Goal: Task Accomplishment & Management: Use online tool/utility

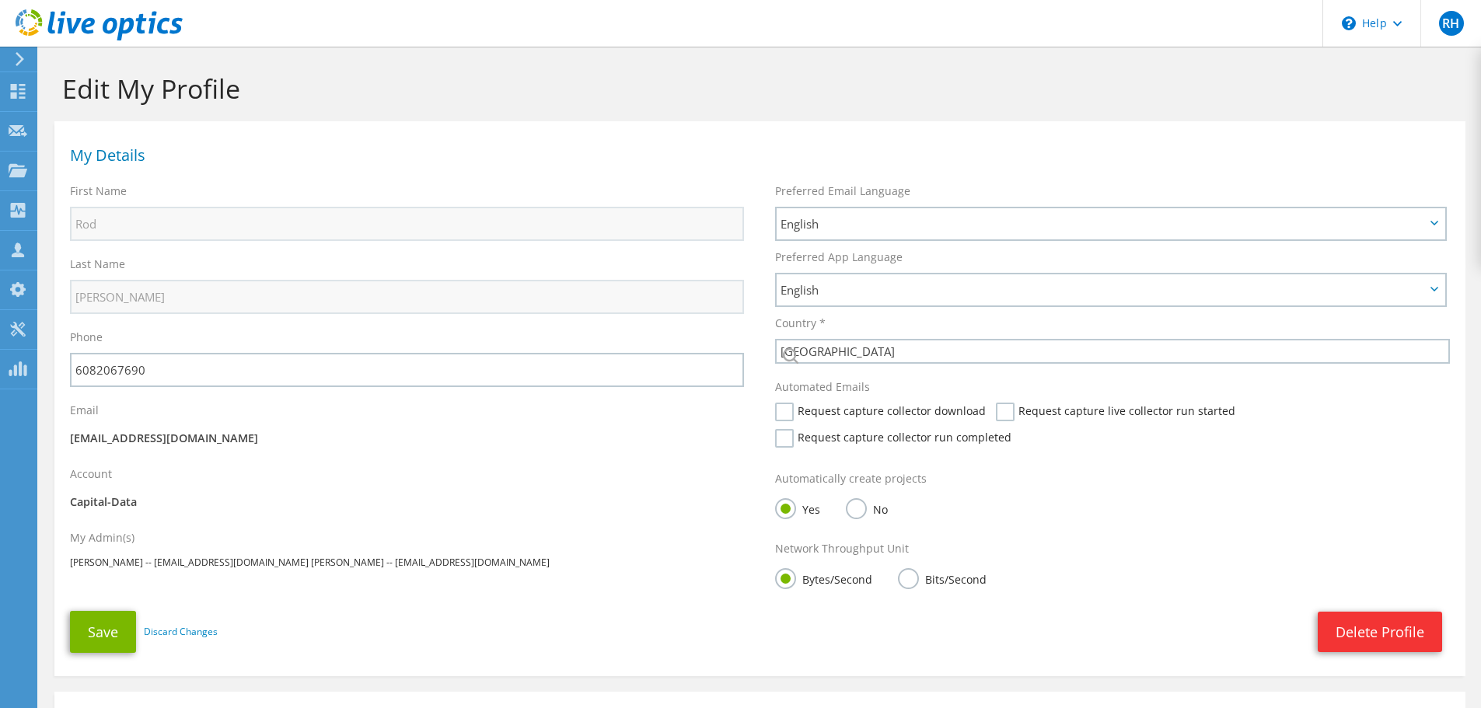
select select "224"
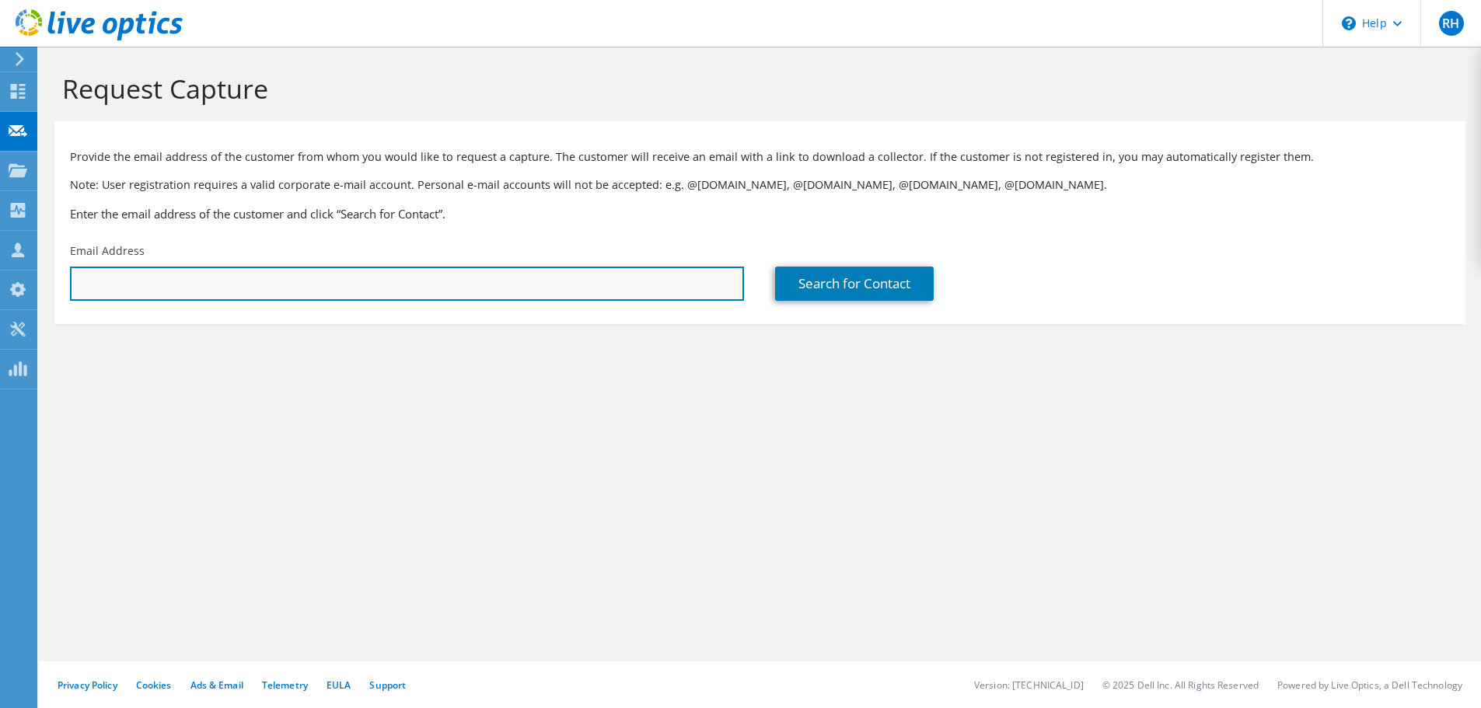
click at [110, 277] on input "text" at bounding box center [407, 284] width 674 height 34
click at [484, 285] on input "text" at bounding box center [407, 284] width 674 height 34
paste input "dave.henderson@wicourts.gov"
type input "dave.henderson@wicourts.gov"
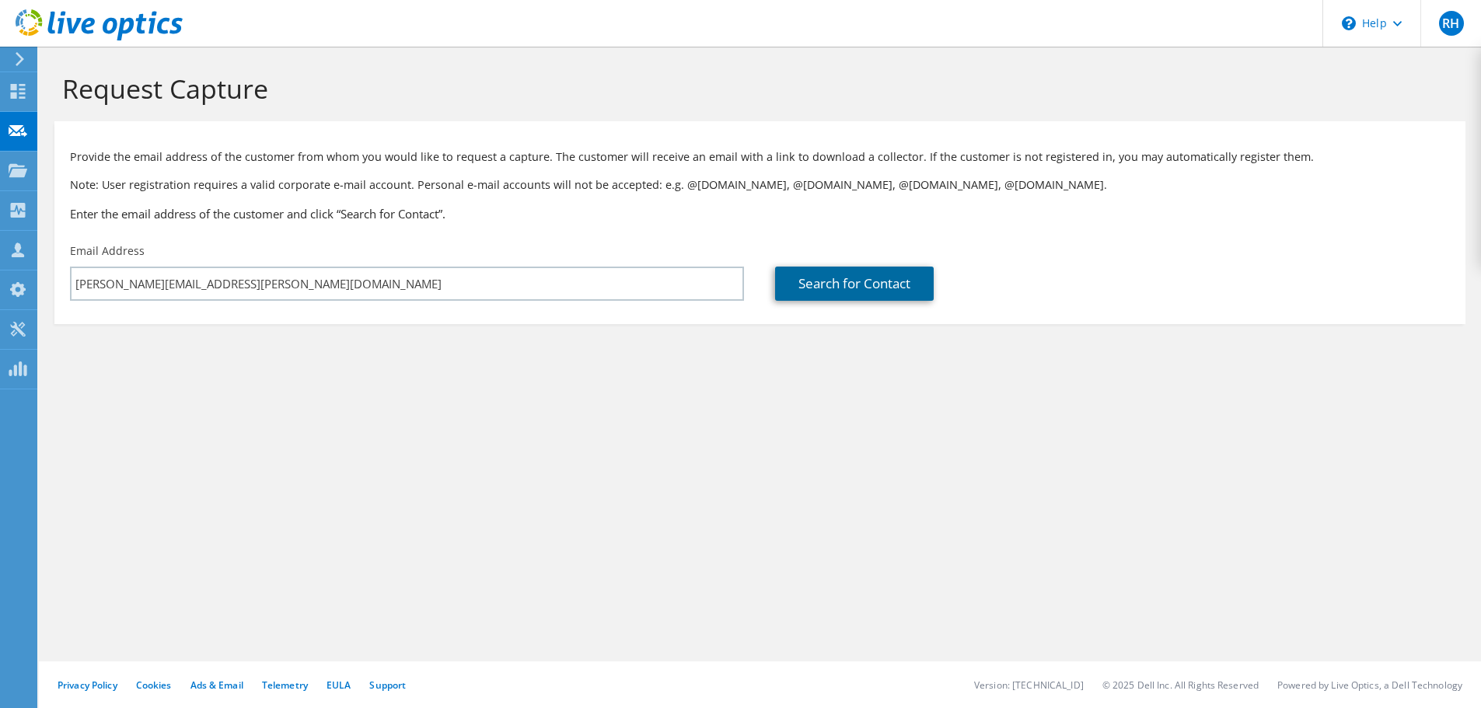
click at [825, 281] on link "Search for Contact" at bounding box center [854, 284] width 159 height 34
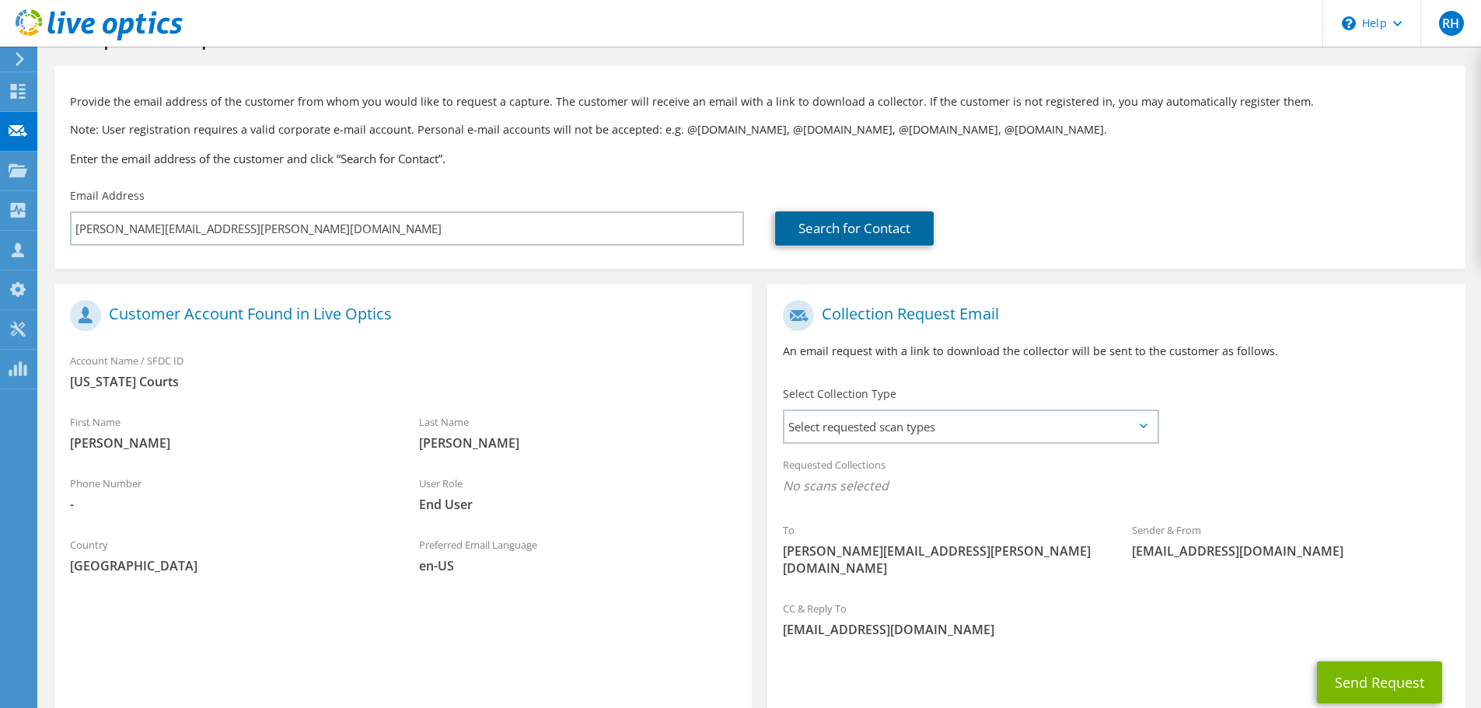
scroll to position [78, 0]
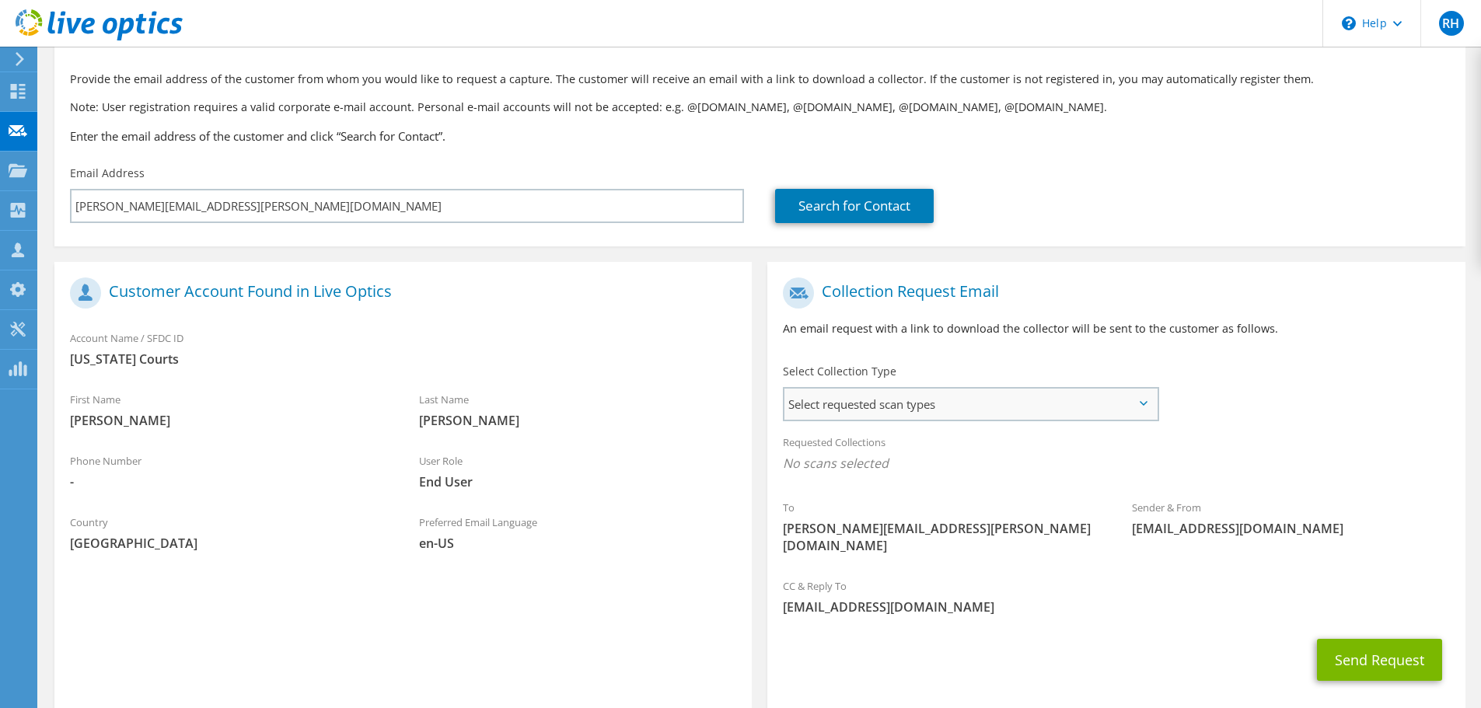
click at [854, 401] on span "Select requested scan types" at bounding box center [971, 404] width 372 height 31
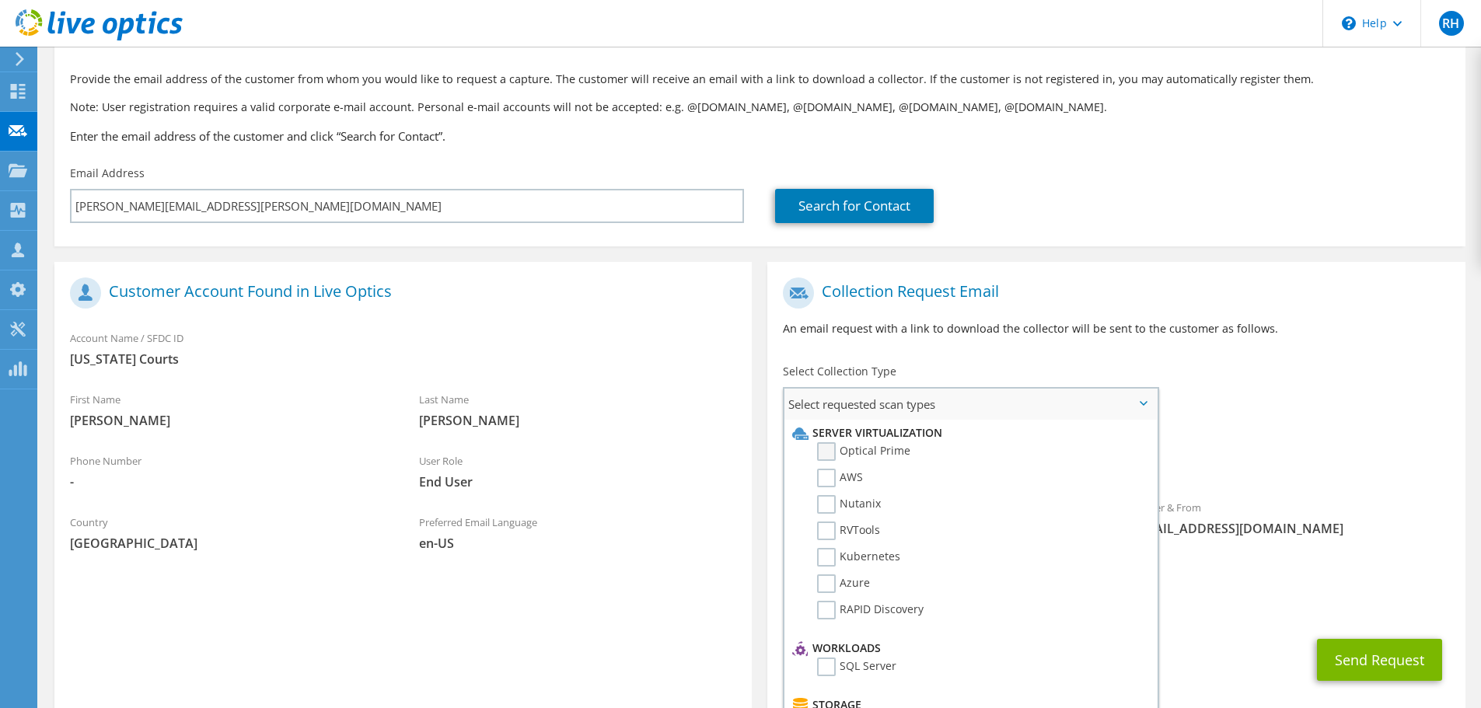
click at [827, 453] on label "Optical Prime" at bounding box center [863, 451] width 93 height 19
click at [0, 0] on input "Optical Prime" at bounding box center [0, 0] width 0 height 0
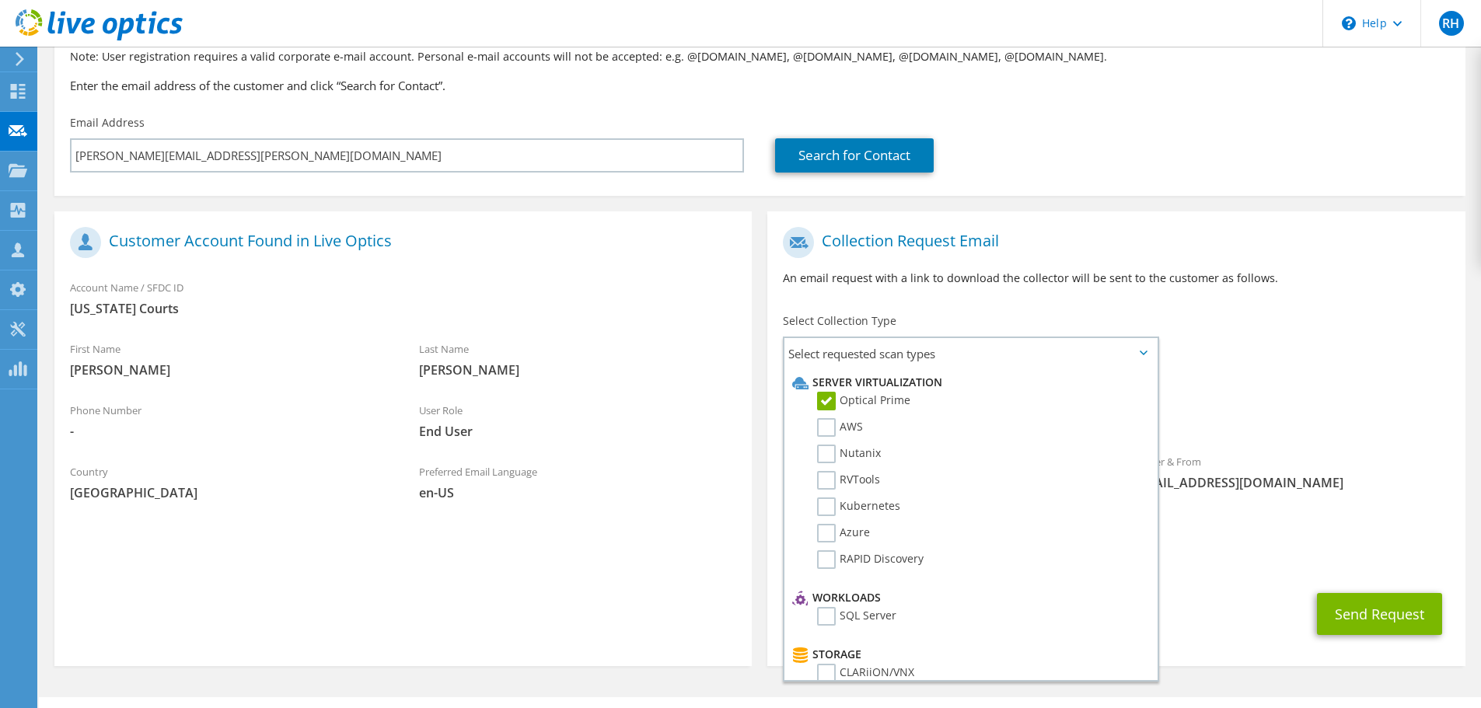
scroll to position [147, 0]
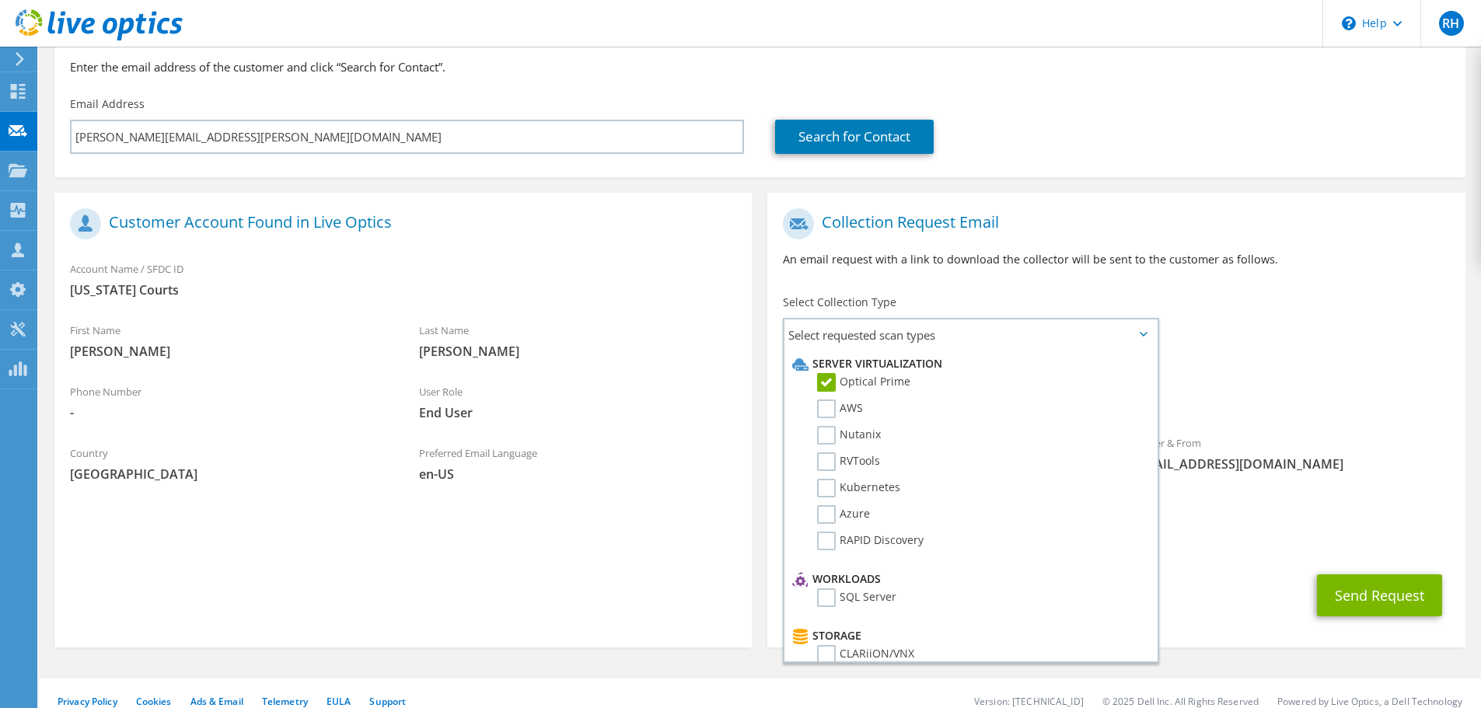
click at [1290, 415] on div "Requested Collections No scans selected Optical Prime" at bounding box center [1115, 388] width 697 height 62
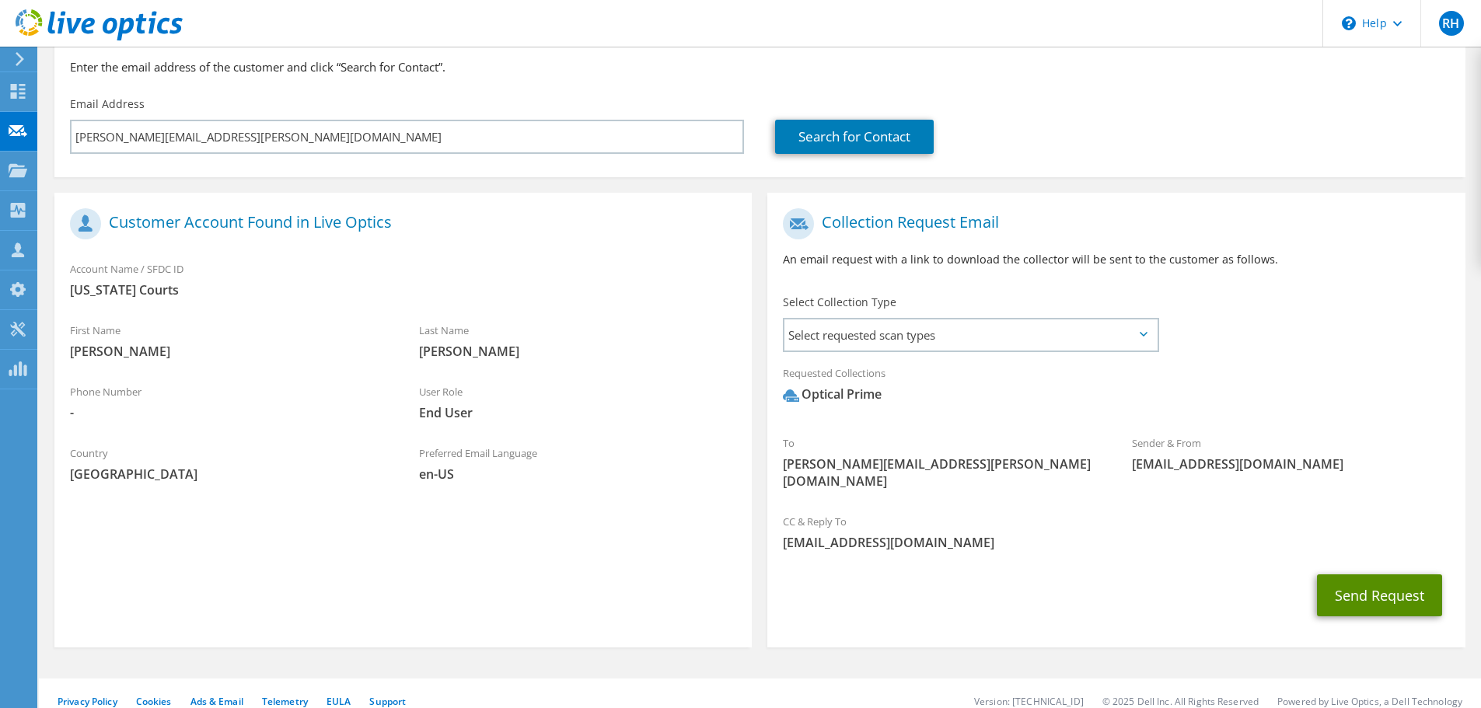
click at [1362, 579] on button "Send Request" at bounding box center [1379, 596] width 125 height 42
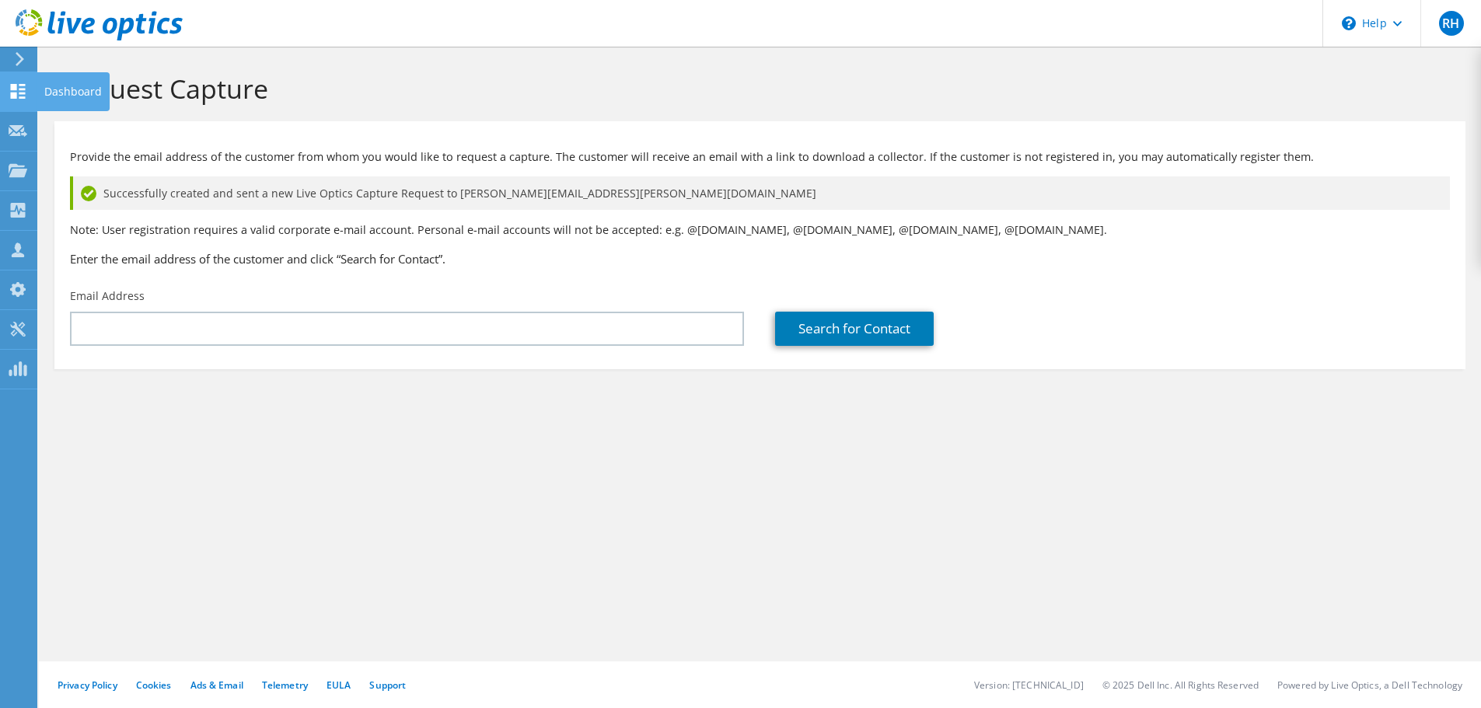
click at [19, 90] on icon at bounding box center [18, 91] width 19 height 15
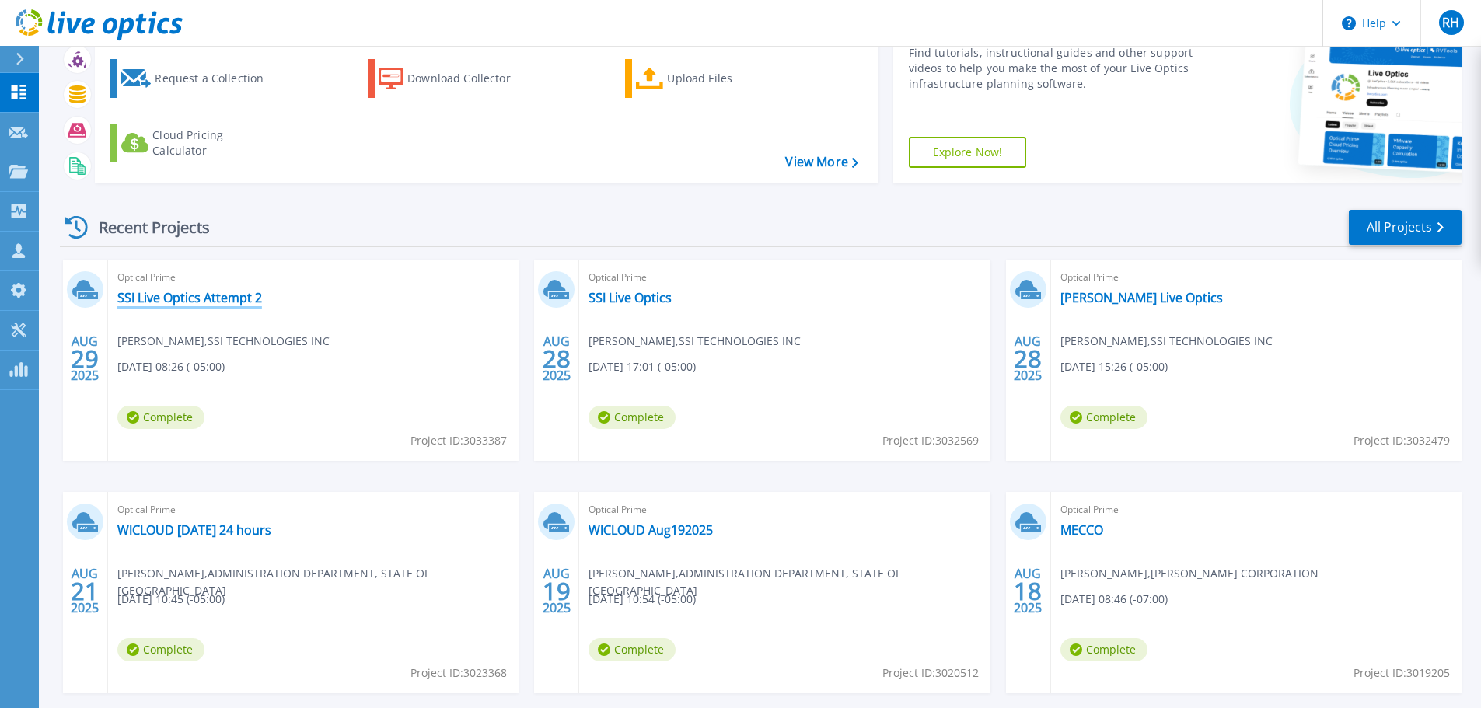
scroll to position [153, 0]
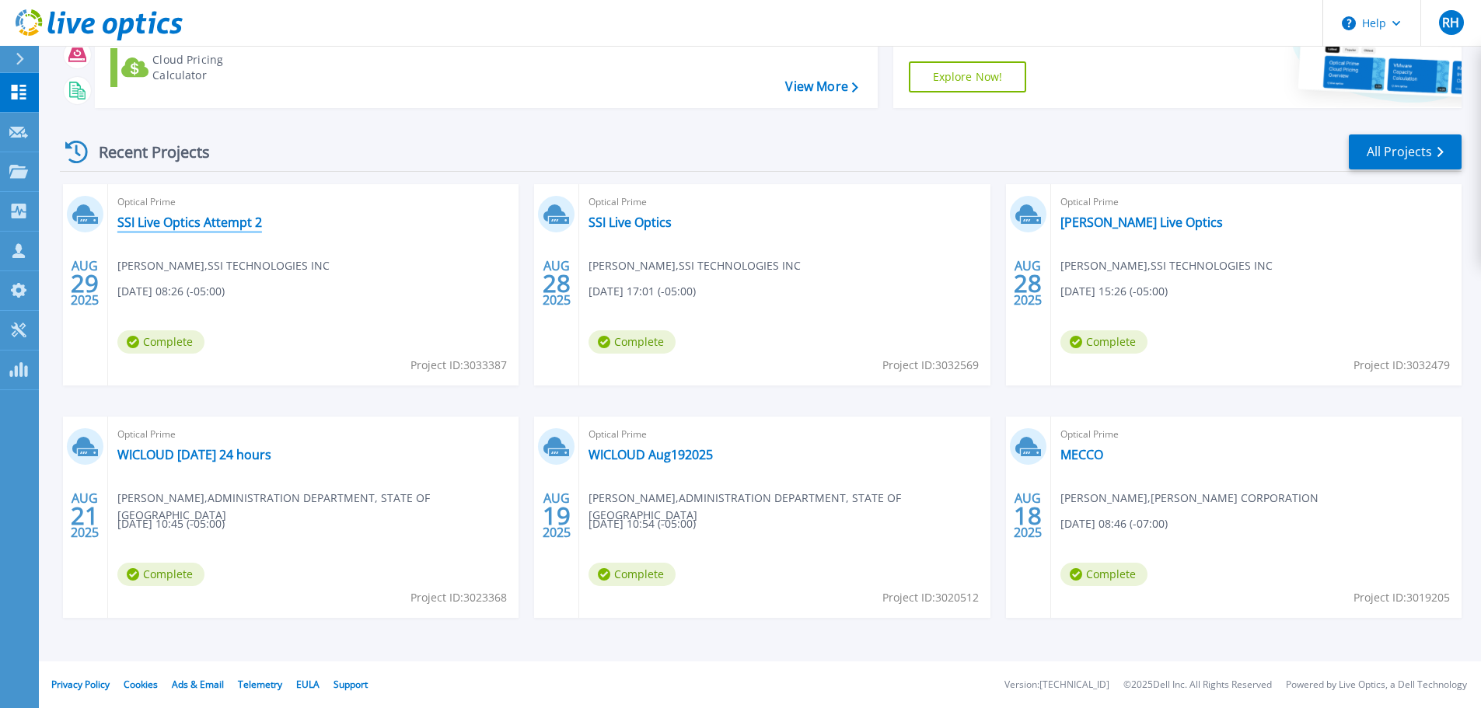
click at [209, 229] on link "SSI Live Optics Attempt 2" at bounding box center [189, 223] width 145 height 16
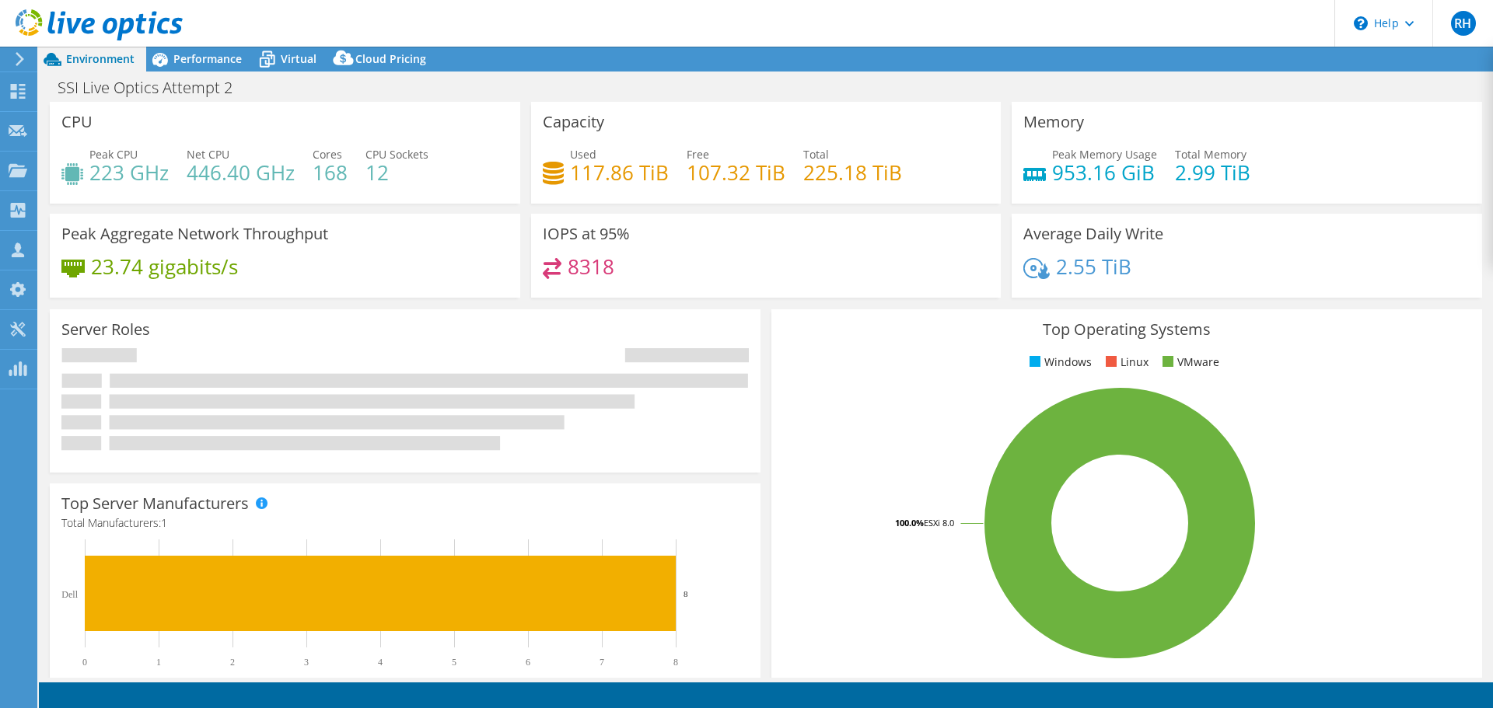
select select "USD"
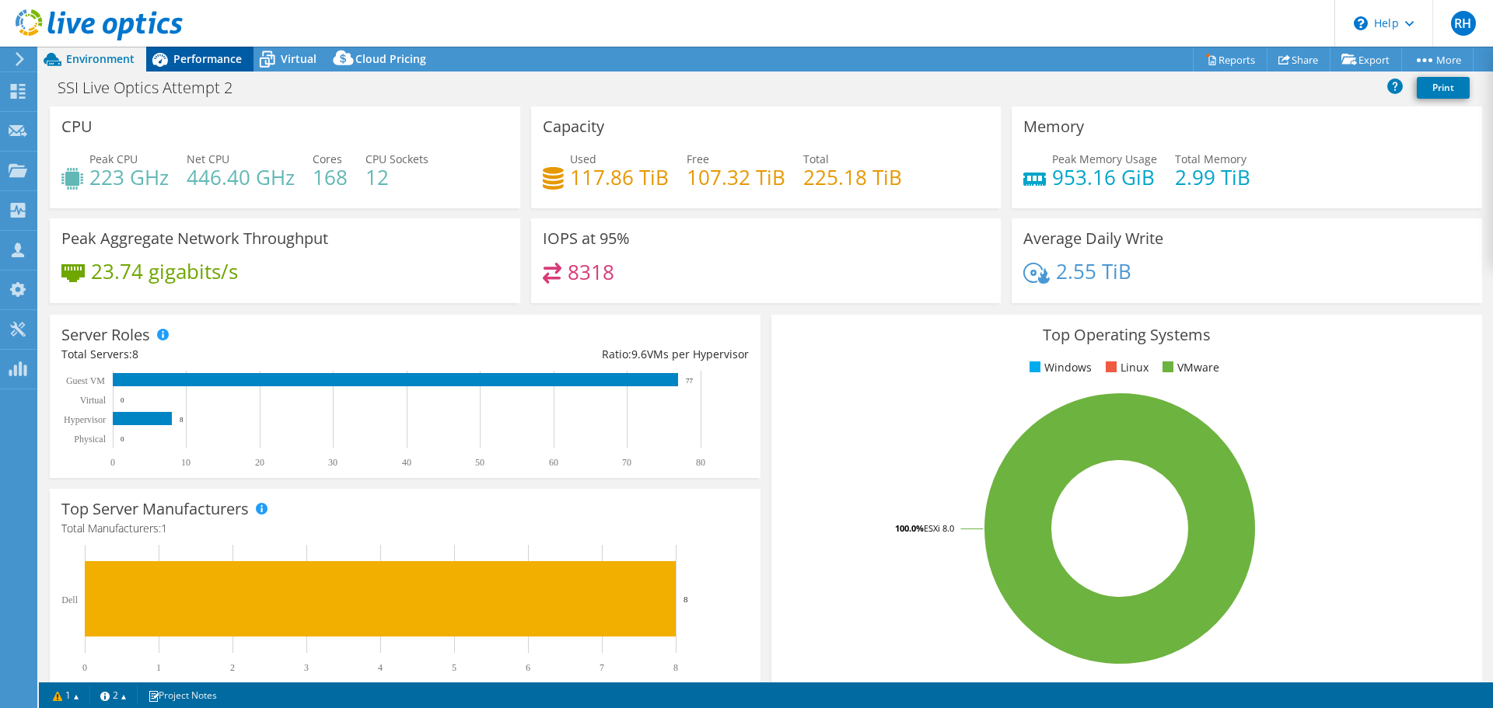
click at [197, 58] on span "Performance" at bounding box center [207, 58] width 68 height 15
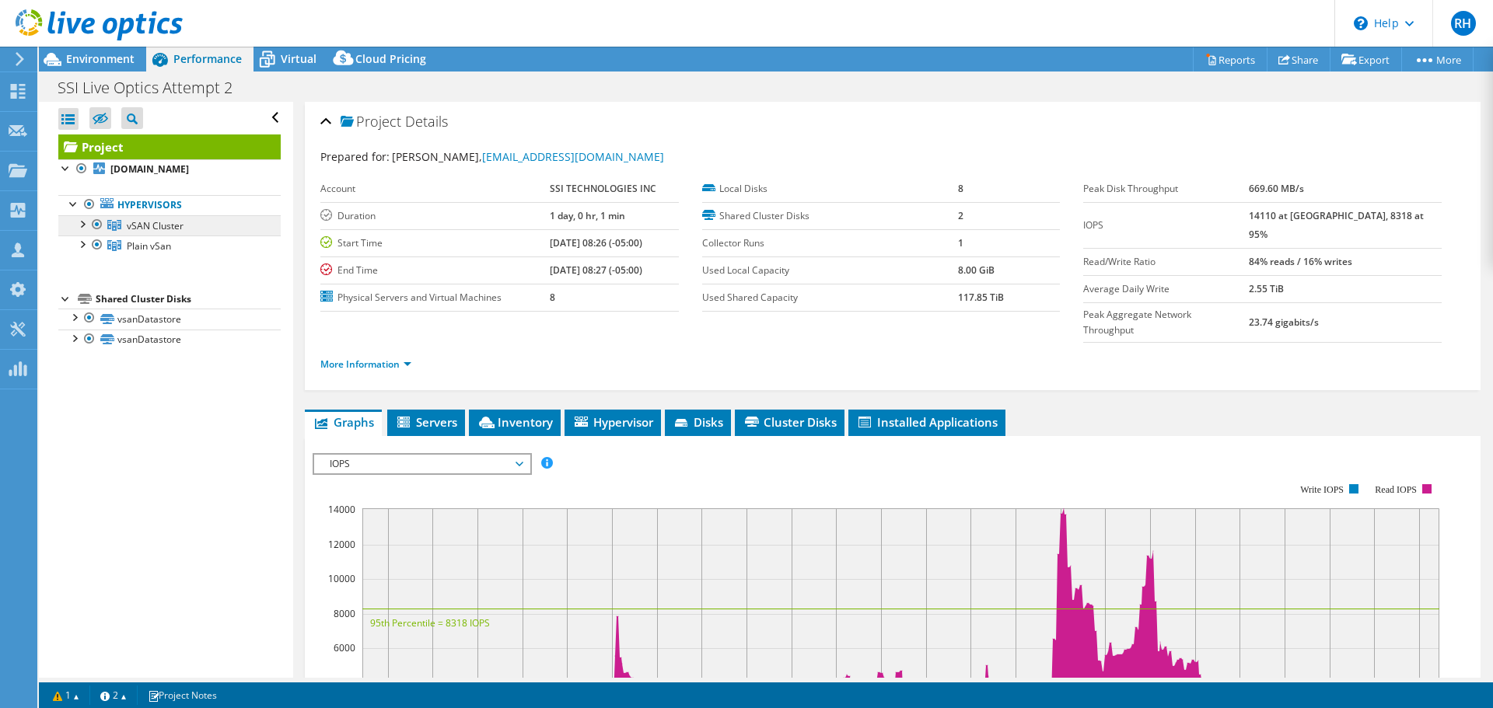
click at [141, 231] on span "vSAN Cluster" at bounding box center [155, 225] width 57 height 13
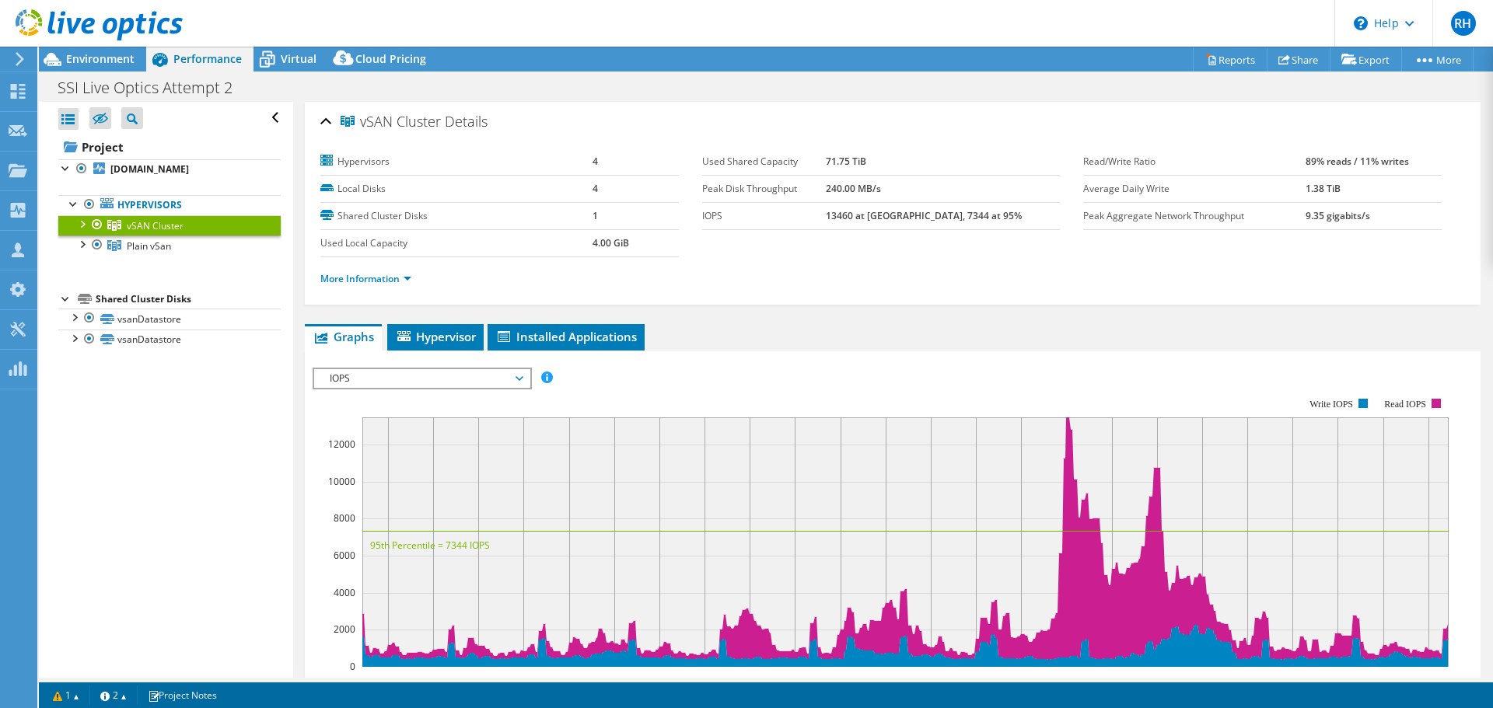
click at [391, 384] on span "IOPS" at bounding box center [422, 378] width 200 height 19
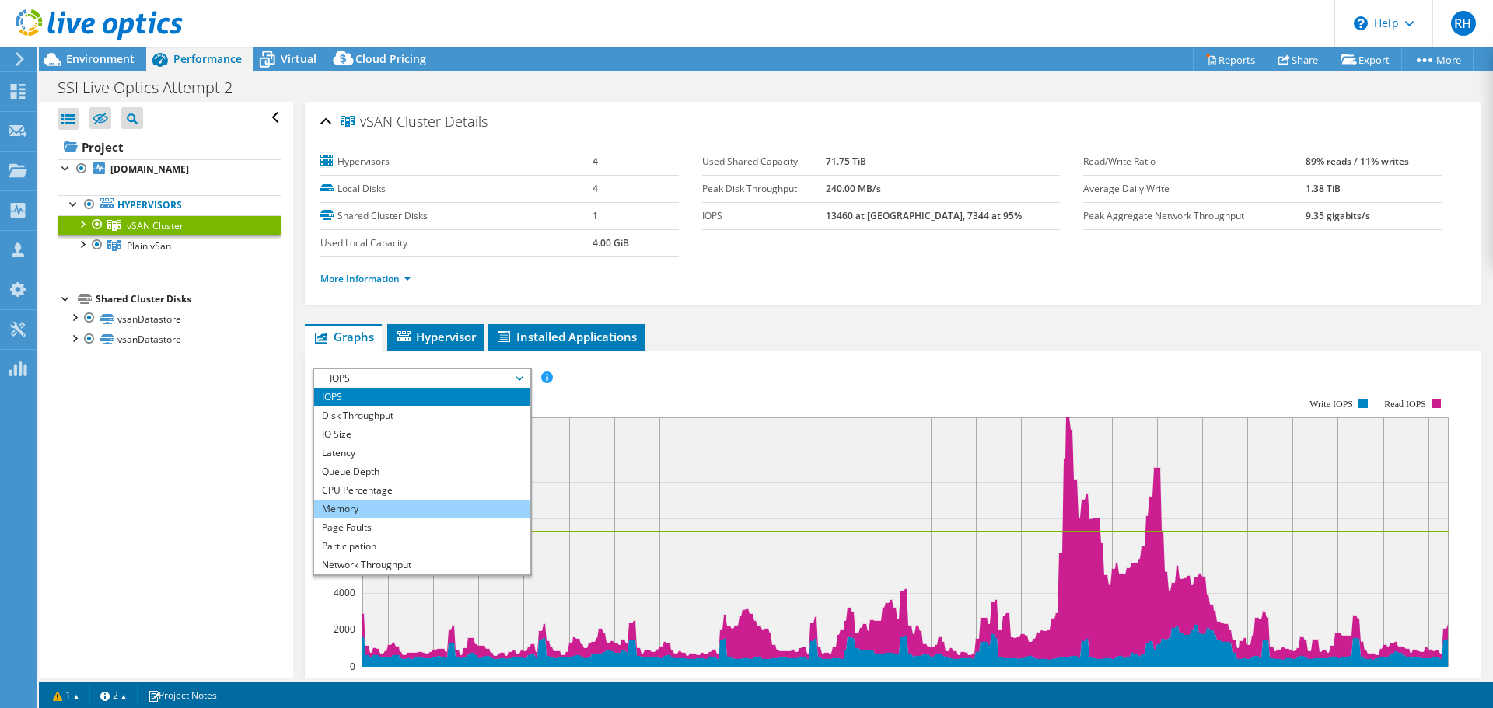
click at [366, 513] on li "Memory" at bounding box center [421, 509] width 215 height 19
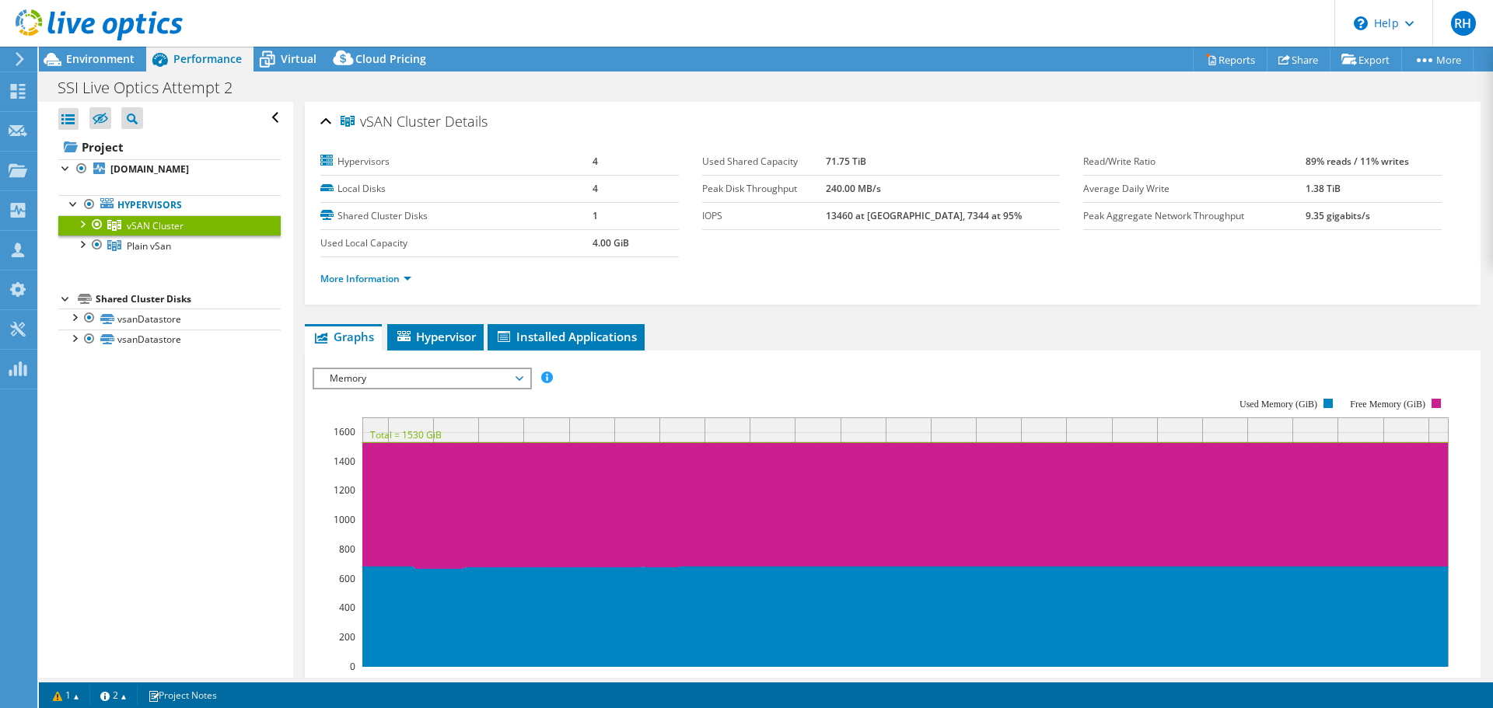
click at [369, 378] on span "Memory" at bounding box center [422, 378] width 200 height 19
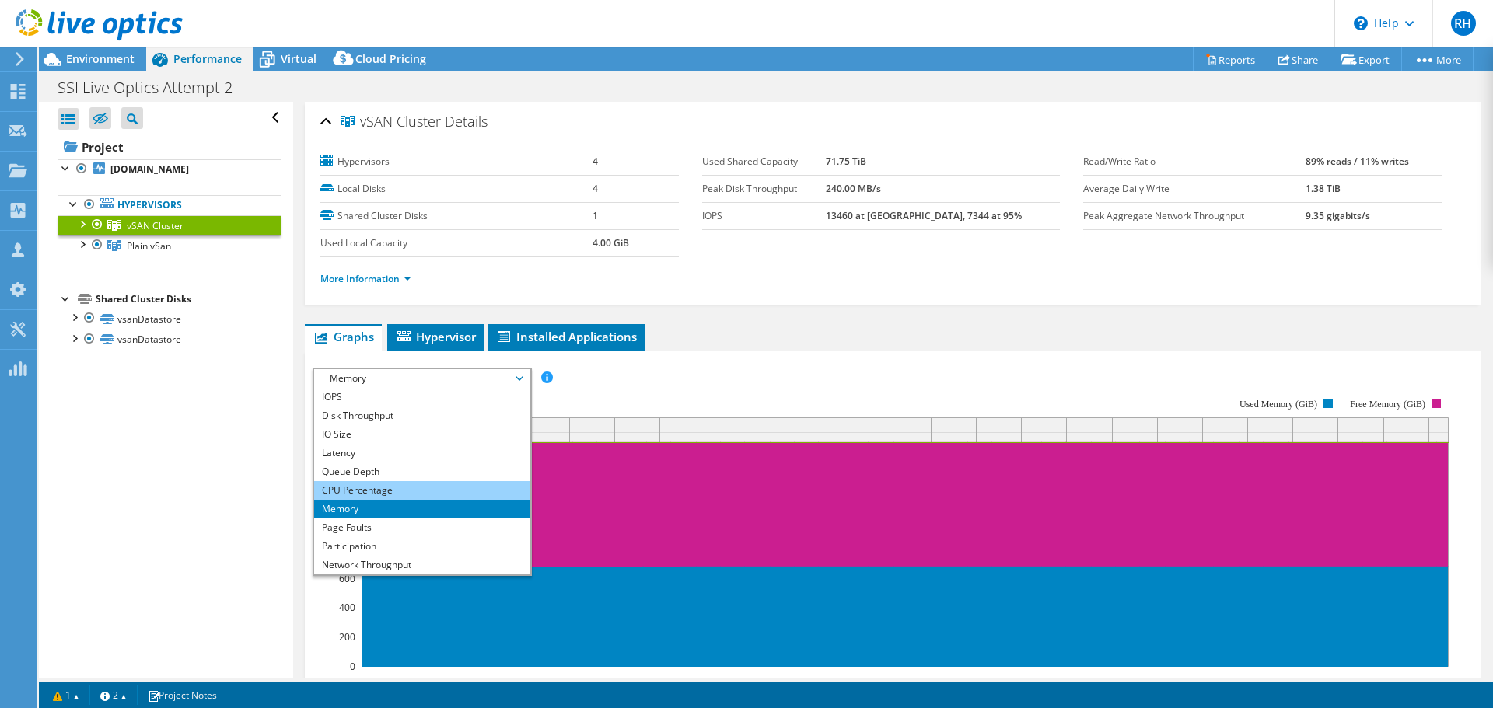
click at [352, 494] on li "CPU Percentage" at bounding box center [421, 490] width 215 height 19
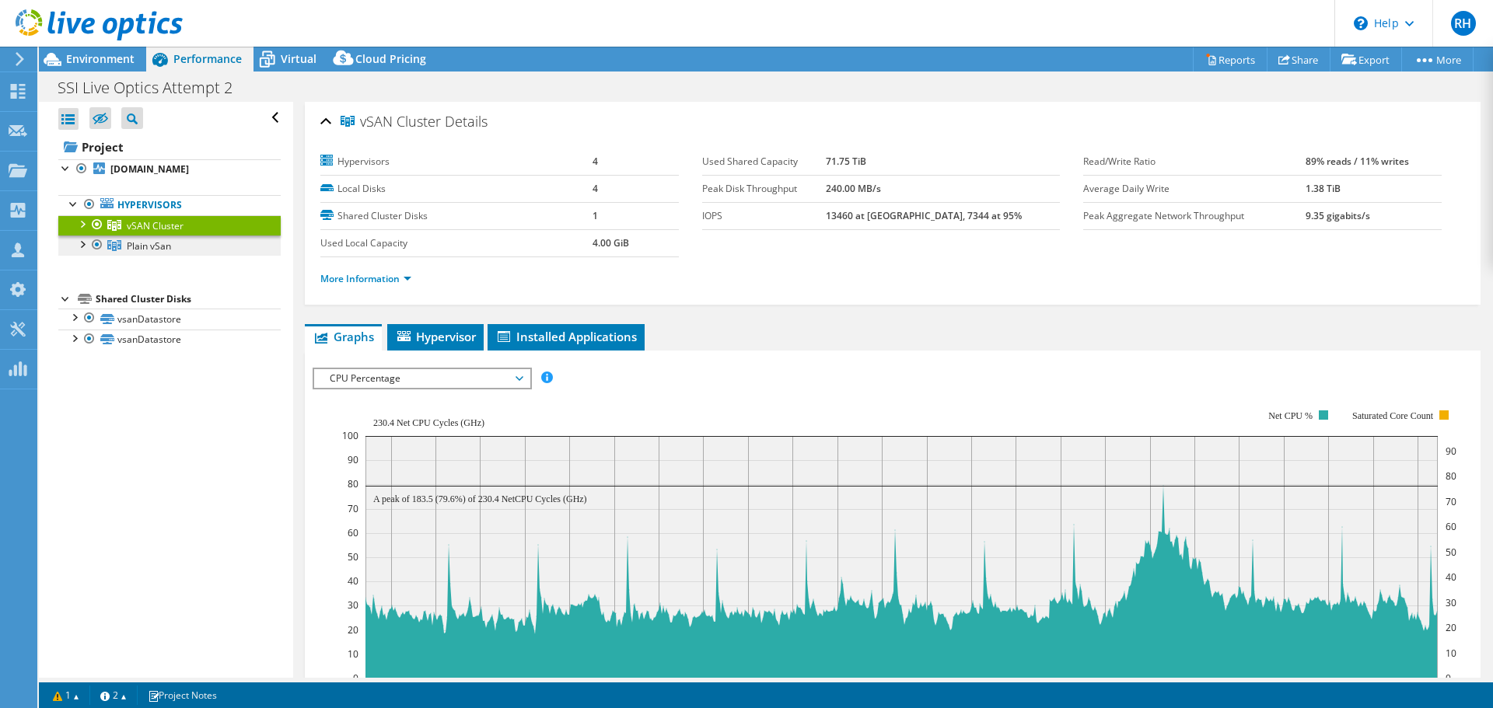
click at [150, 252] on span "Plain vSan" at bounding box center [149, 245] width 44 height 13
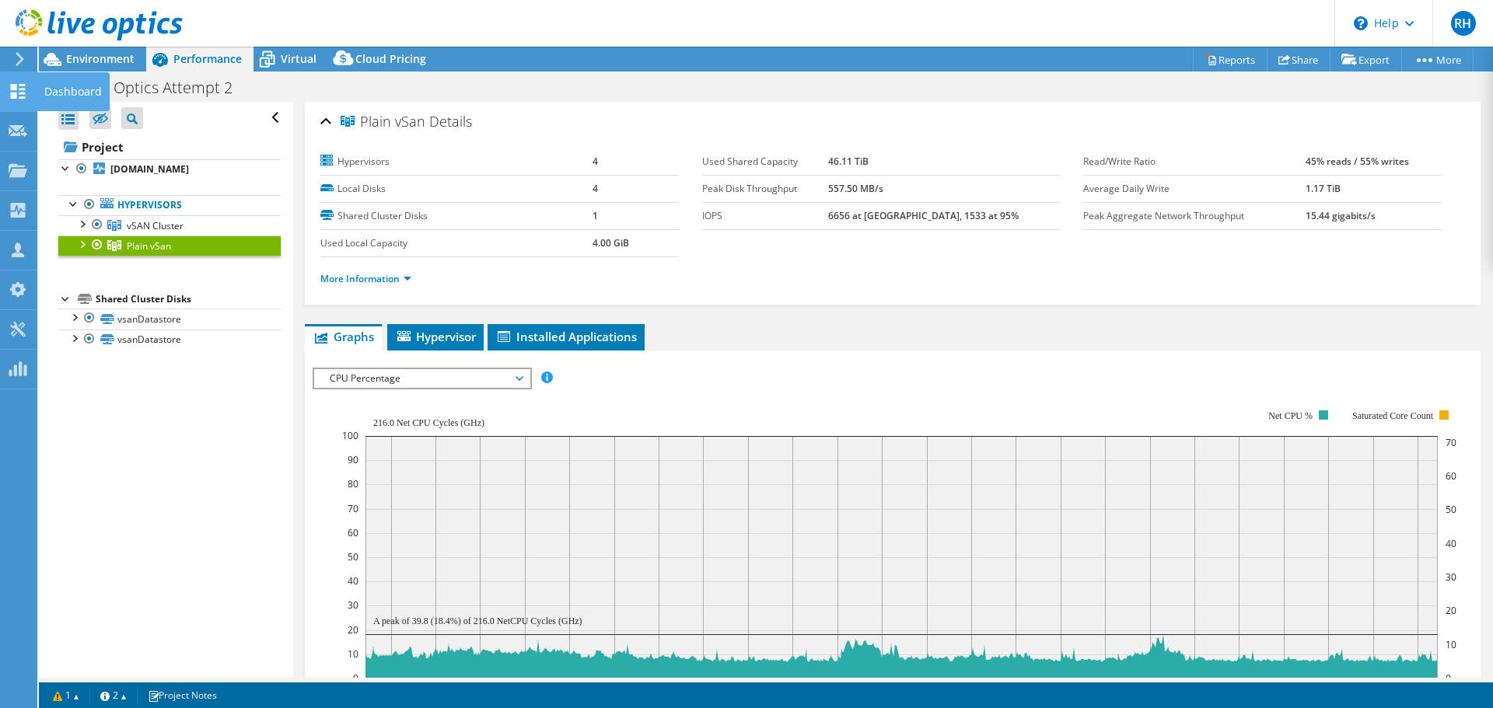
click at [18, 88] on icon at bounding box center [18, 91] width 19 height 15
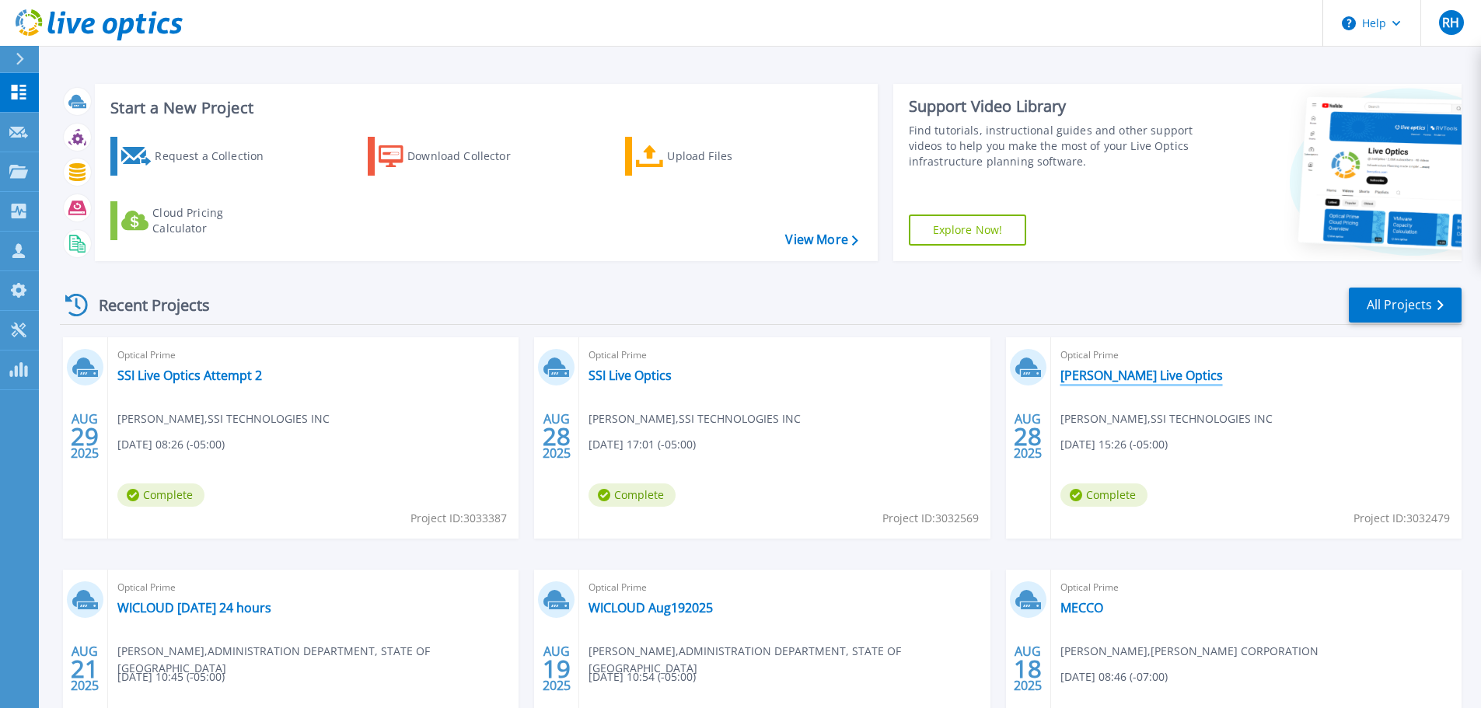
click at [1085, 372] on link "[PERSON_NAME] Live Optics" at bounding box center [1142, 376] width 163 height 16
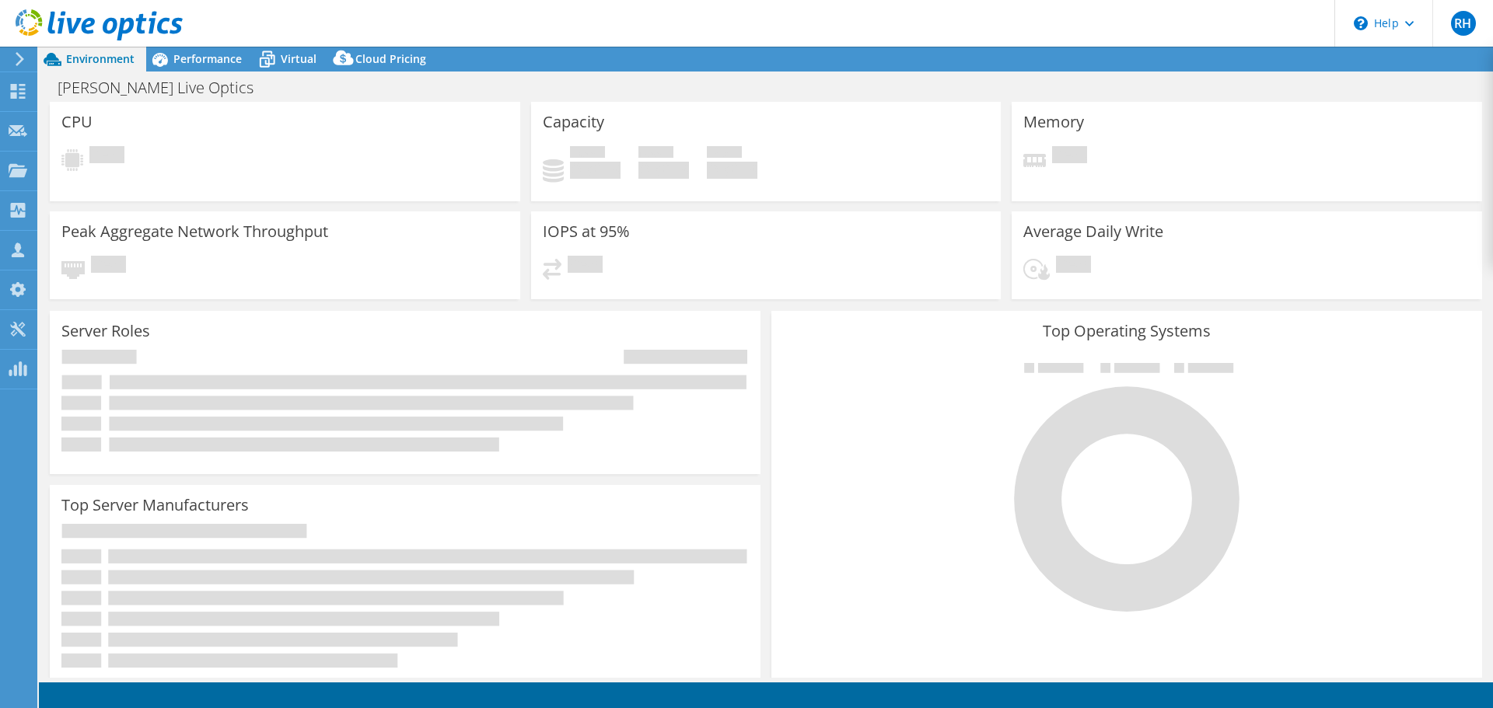
select select "USD"
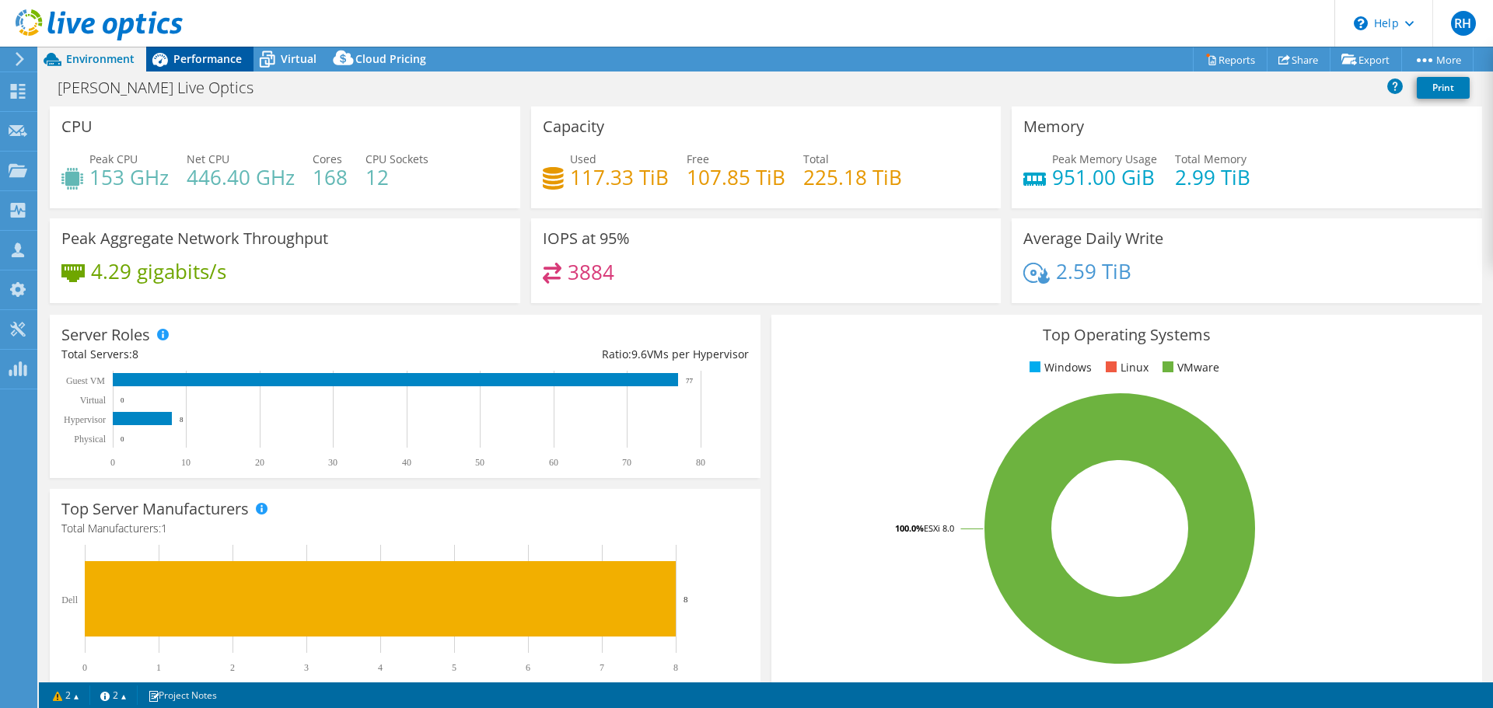
click at [201, 65] on span "Performance" at bounding box center [207, 58] width 68 height 15
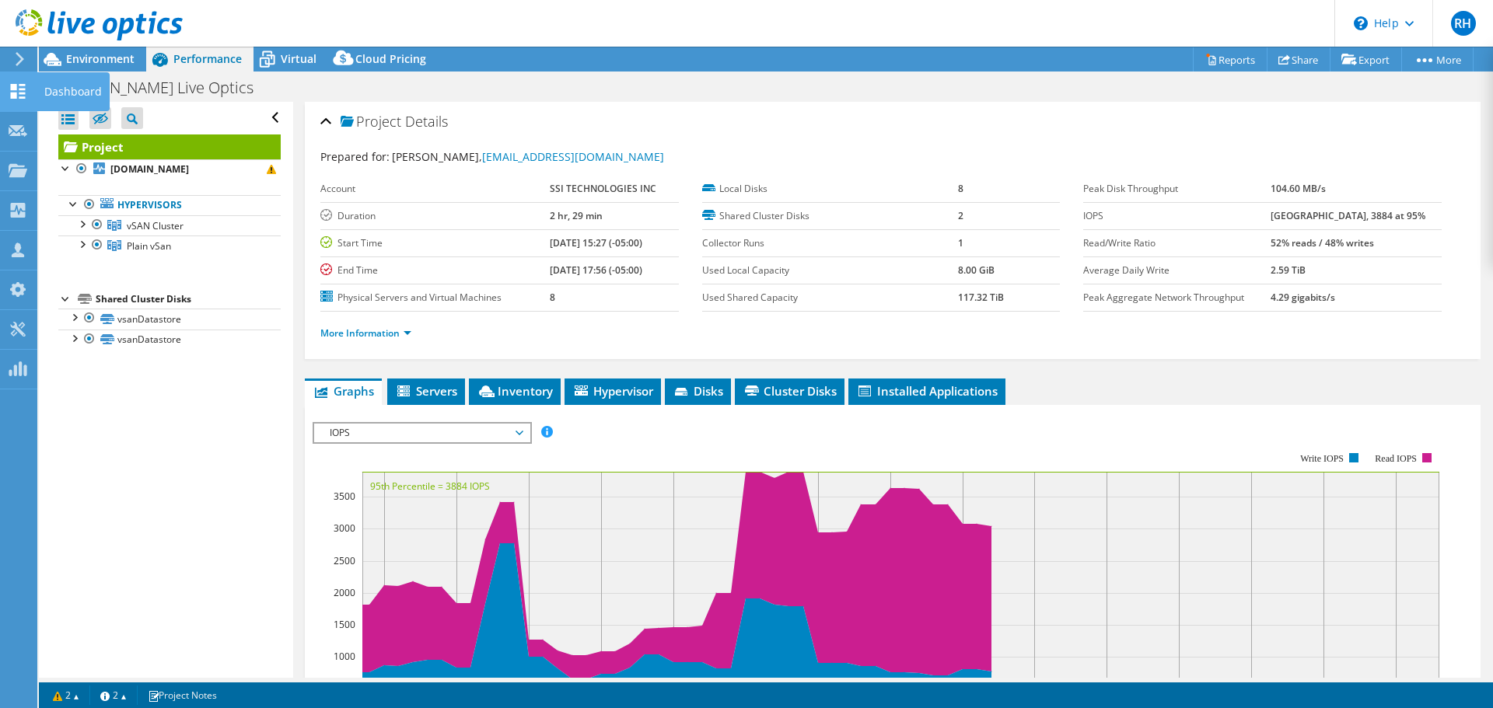
click at [17, 96] on icon at bounding box center [18, 91] width 19 height 15
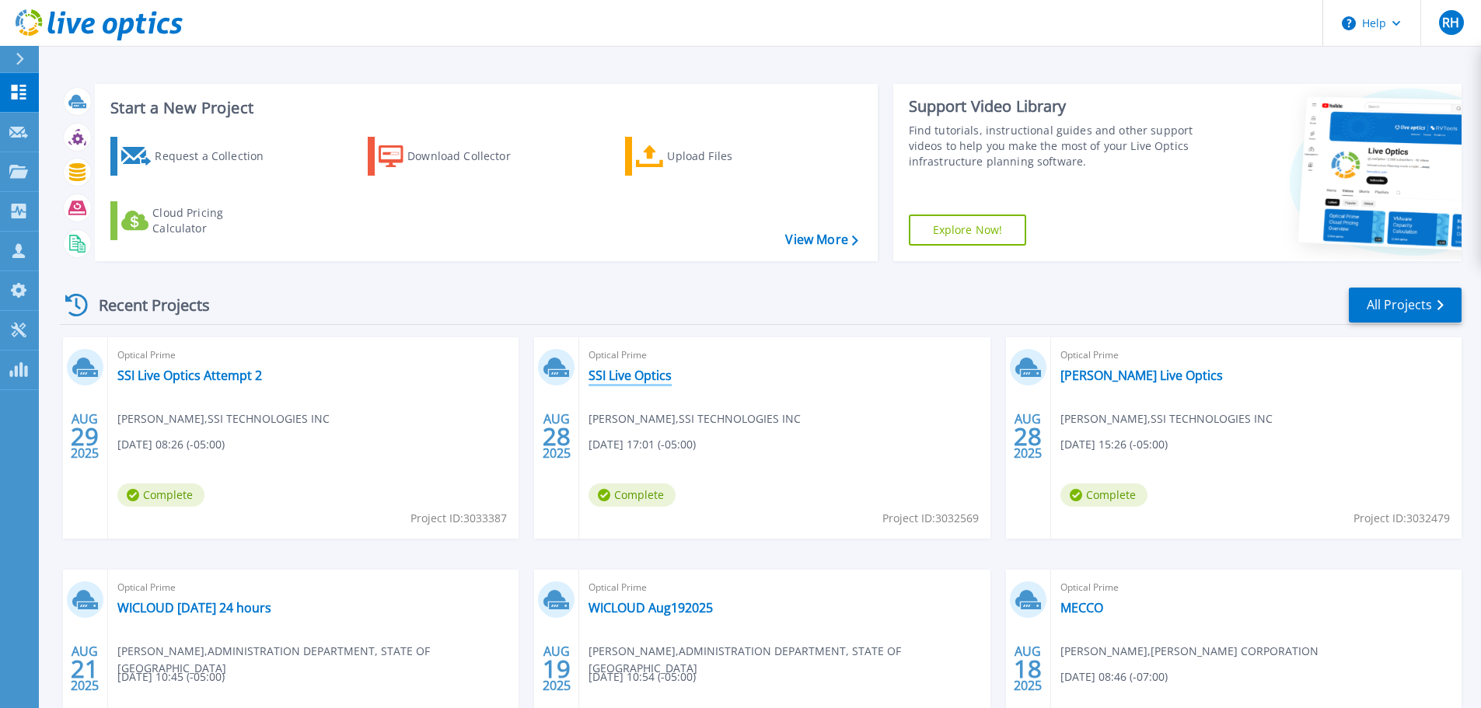
click at [605, 377] on link "SSI Live Optics" at bounding box center [630, 376] width 83 height 16
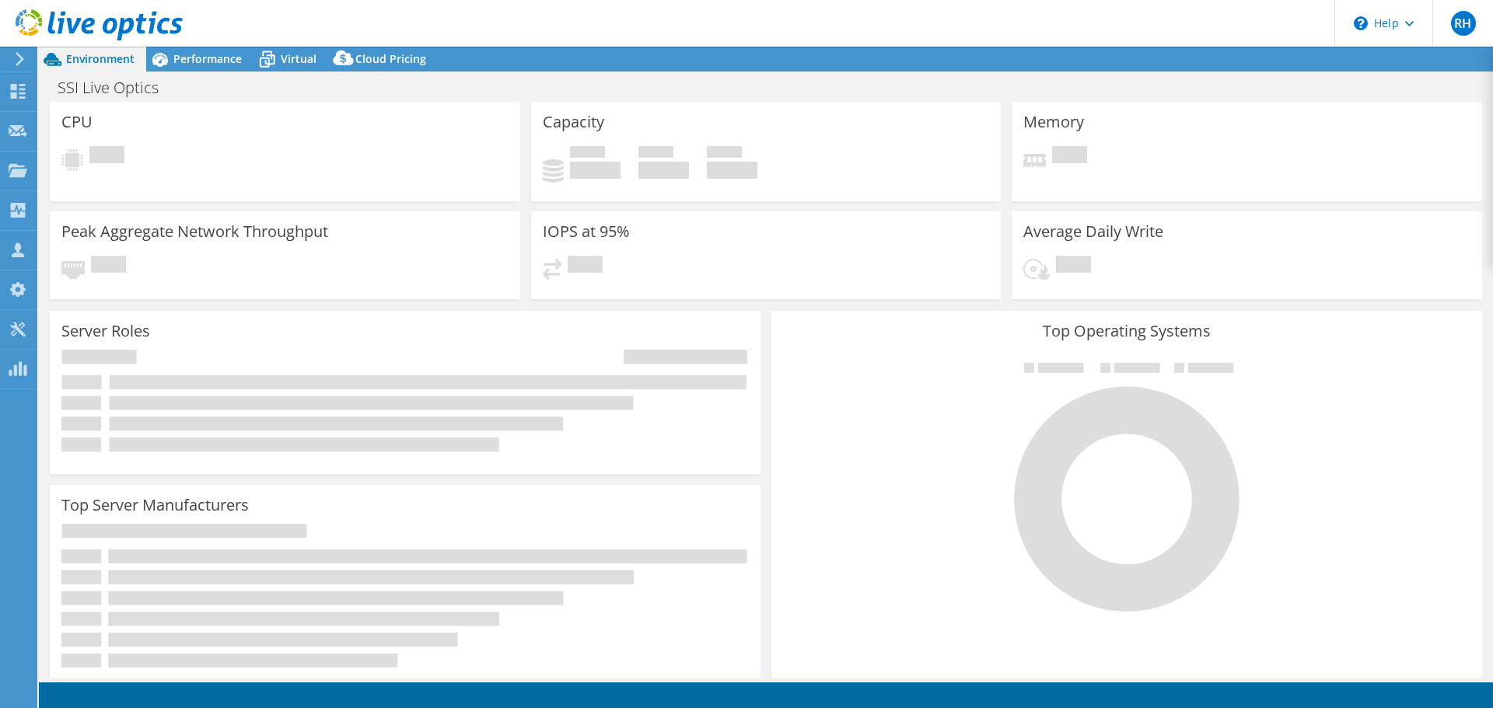
select select "USD"
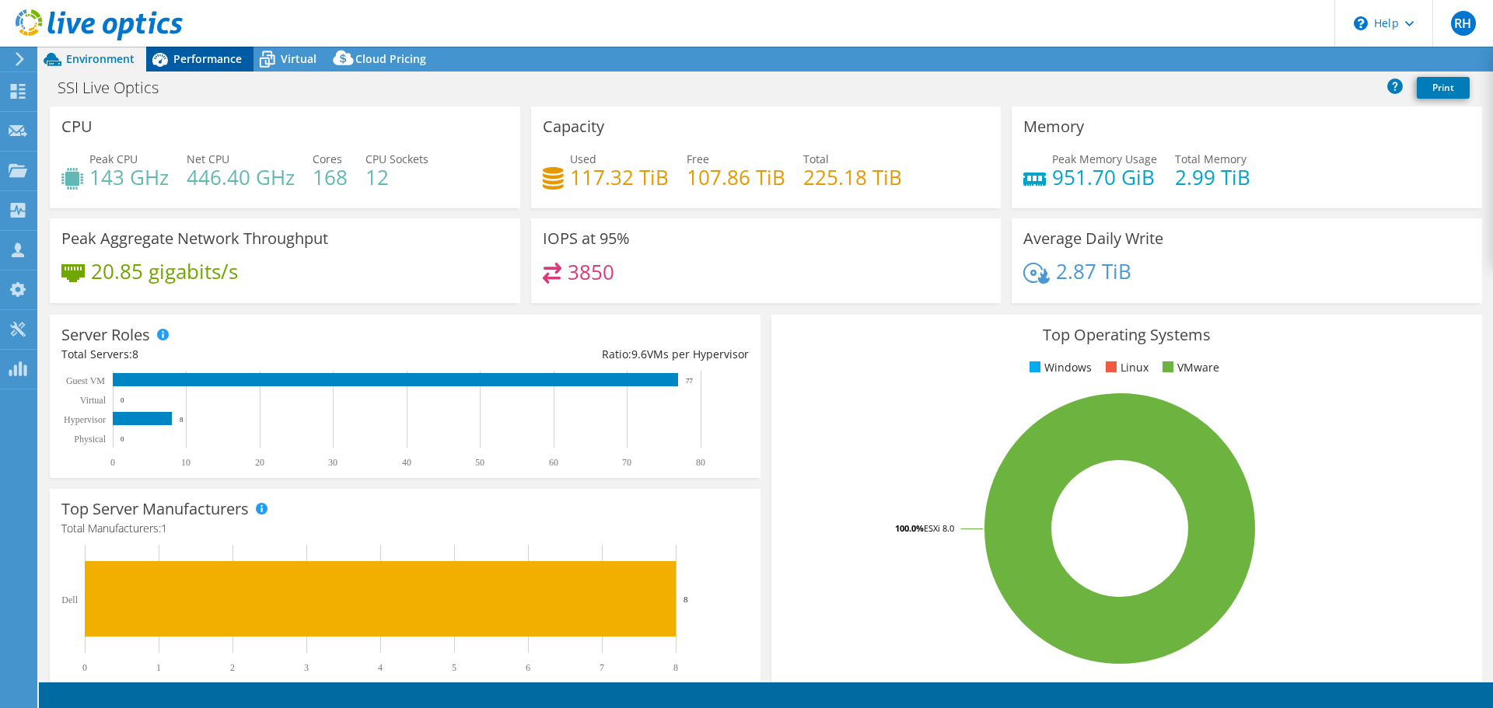
click at [204, 58] on span "Performance" at bounding box center [207, 58] width 68 height 15
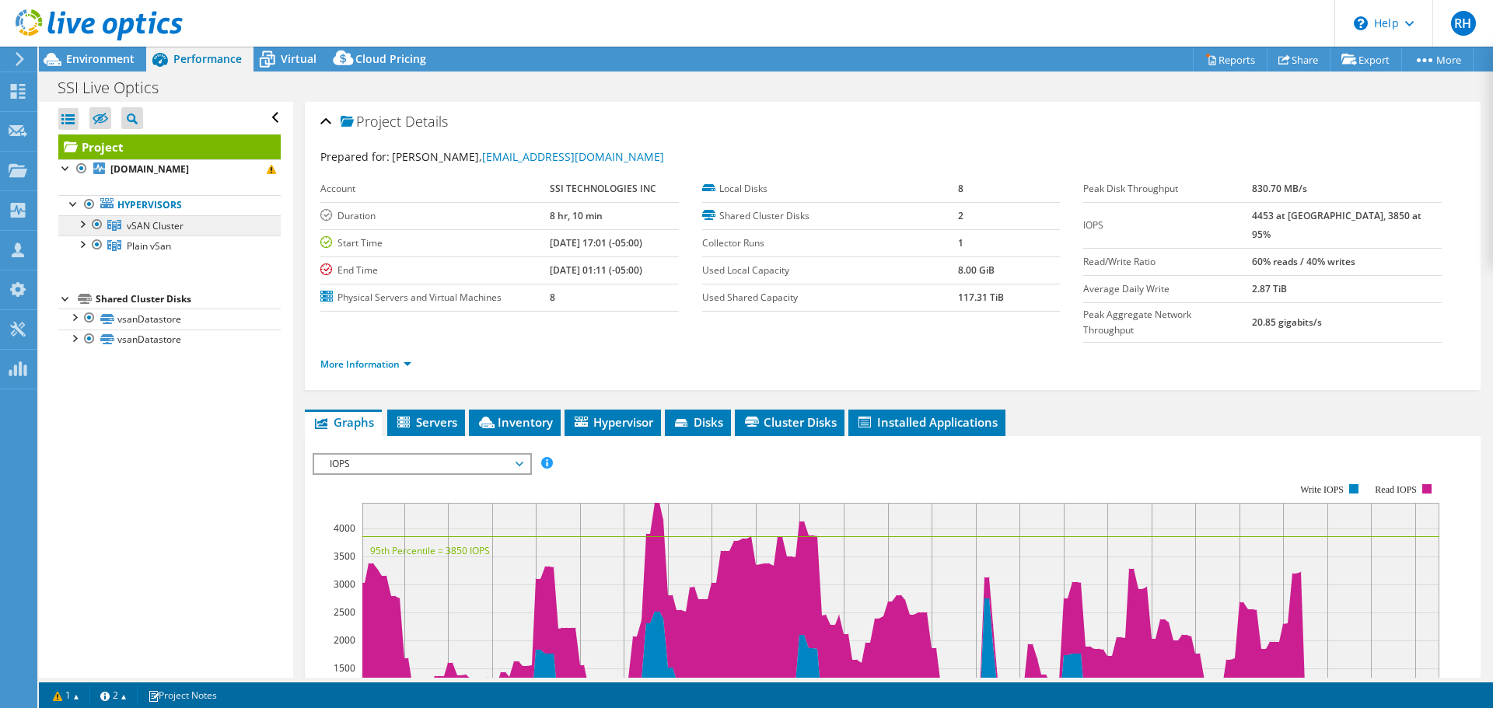
click at [138, 226] on span "vSAN Cluster" at bounding box center [155, 225] width 57 height 13
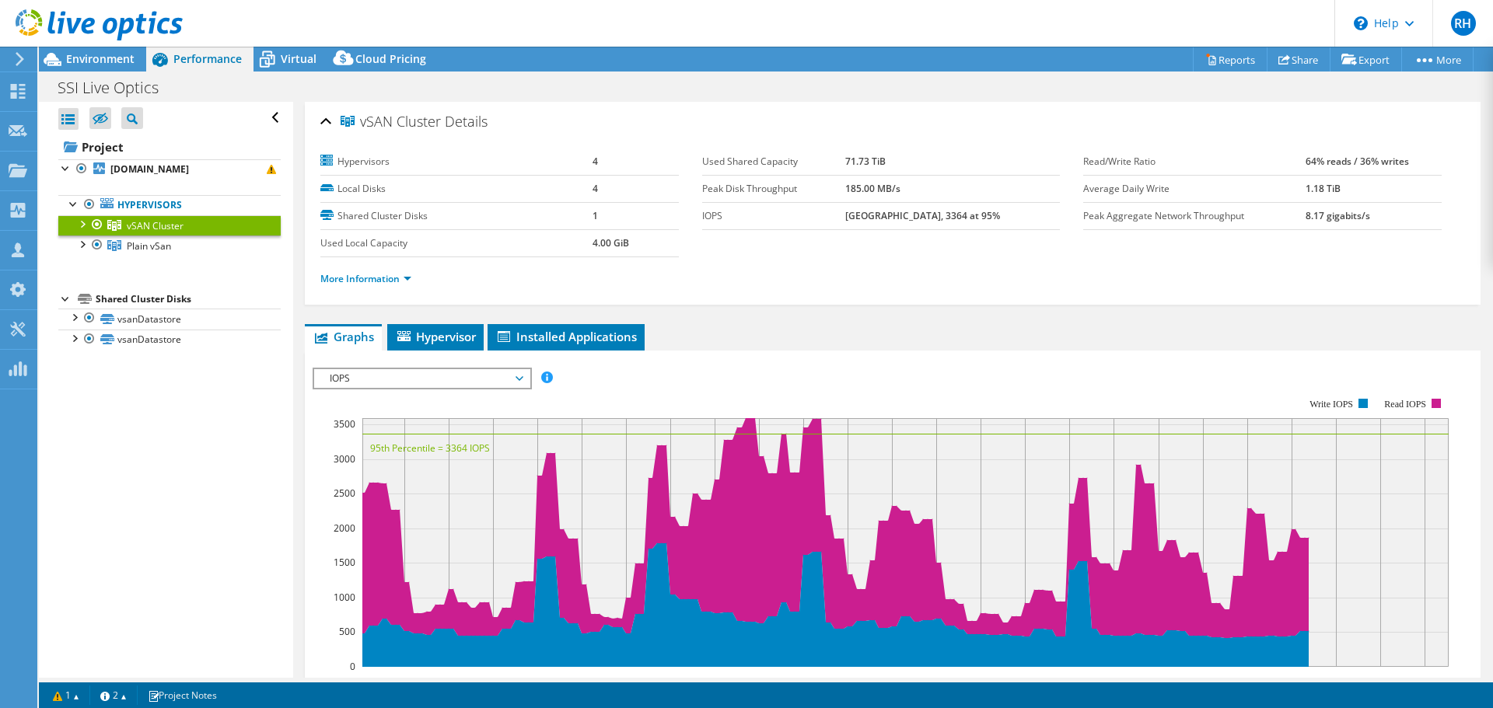
click at [422, 379] on span "IOPS" at bounding box center [422, 378] width 200 height 19
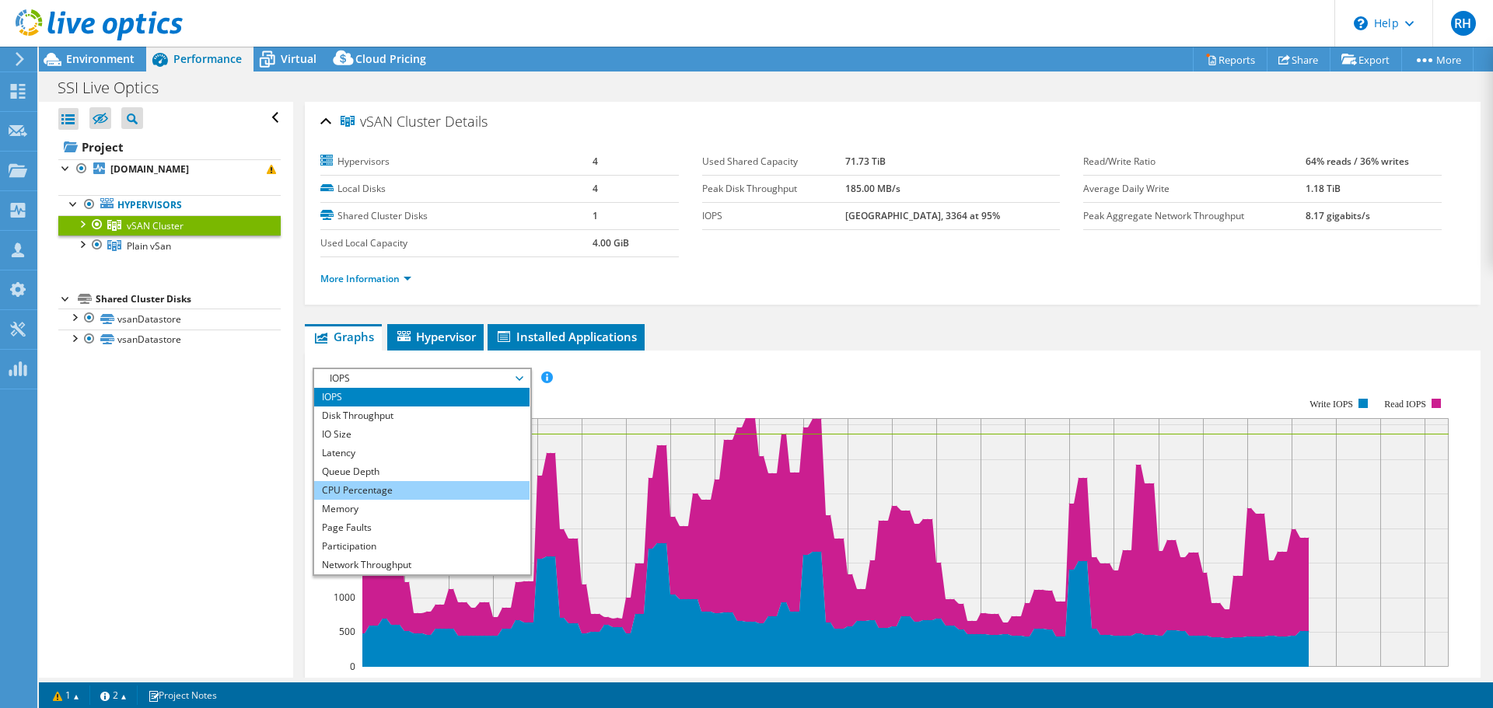
click at [379, 497] on li "CPU Percentage" at bounding box center [421, 490] width 215 height 19
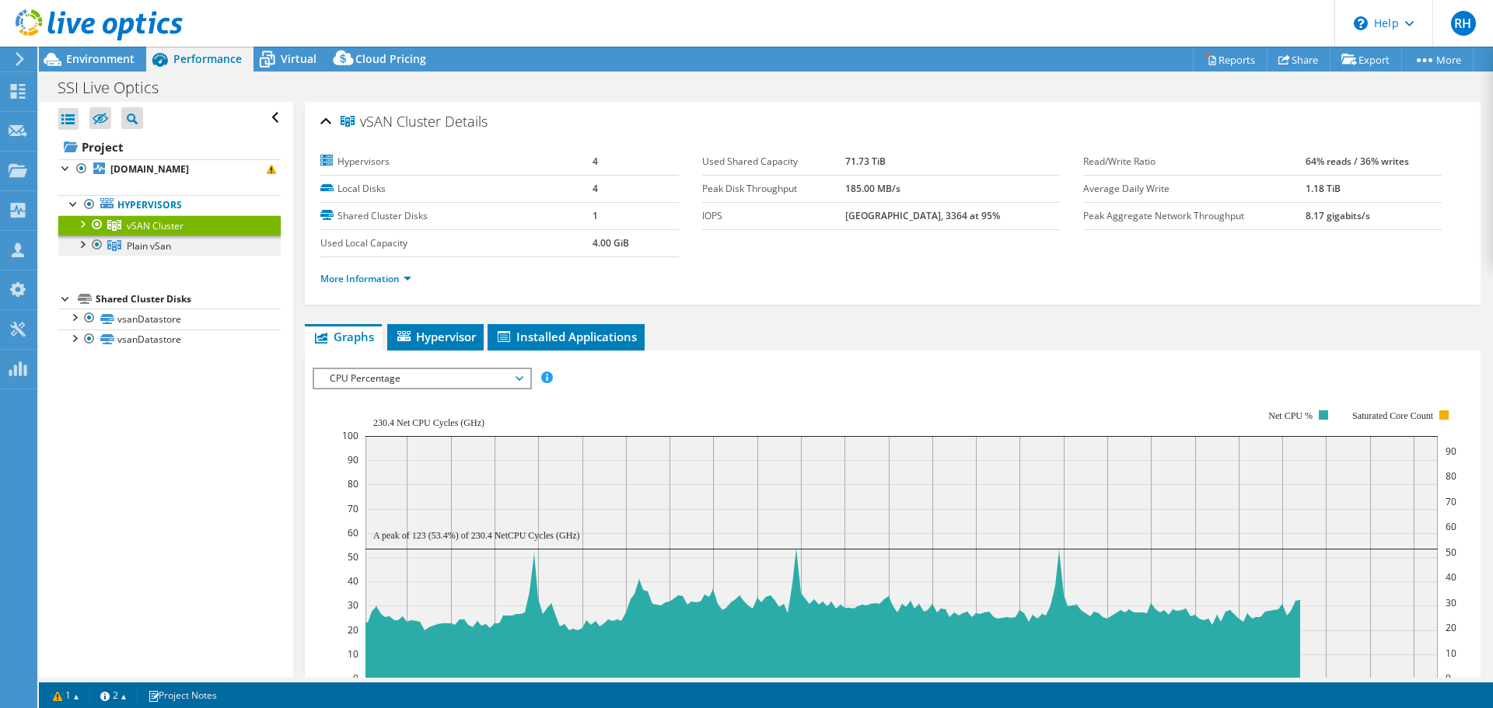
click at [149, 250] on span "Plain vSan" at bounding box center [149, 245] width 44 height 13
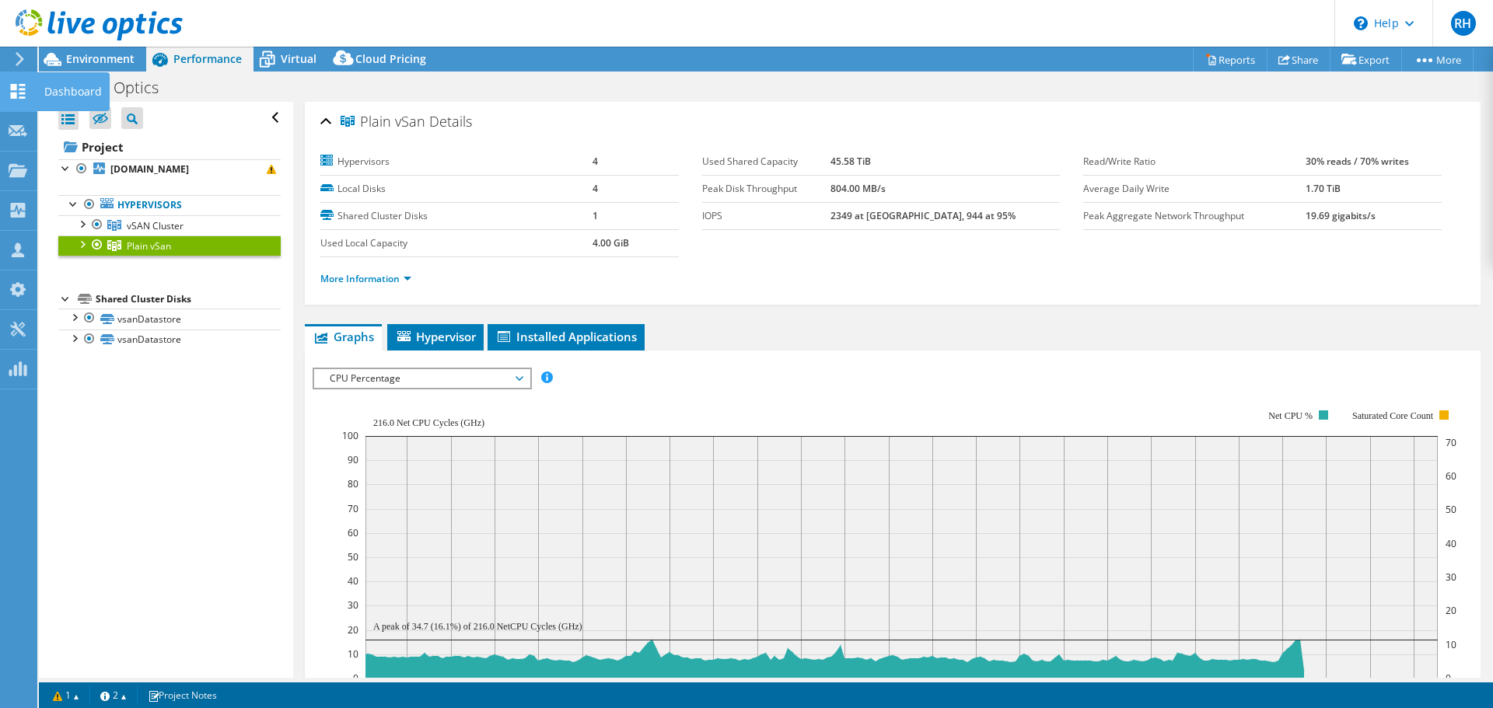
click at [16, 96] on use at bounding box center [18, 91] width 15 height 15
